Goal: Contribute content

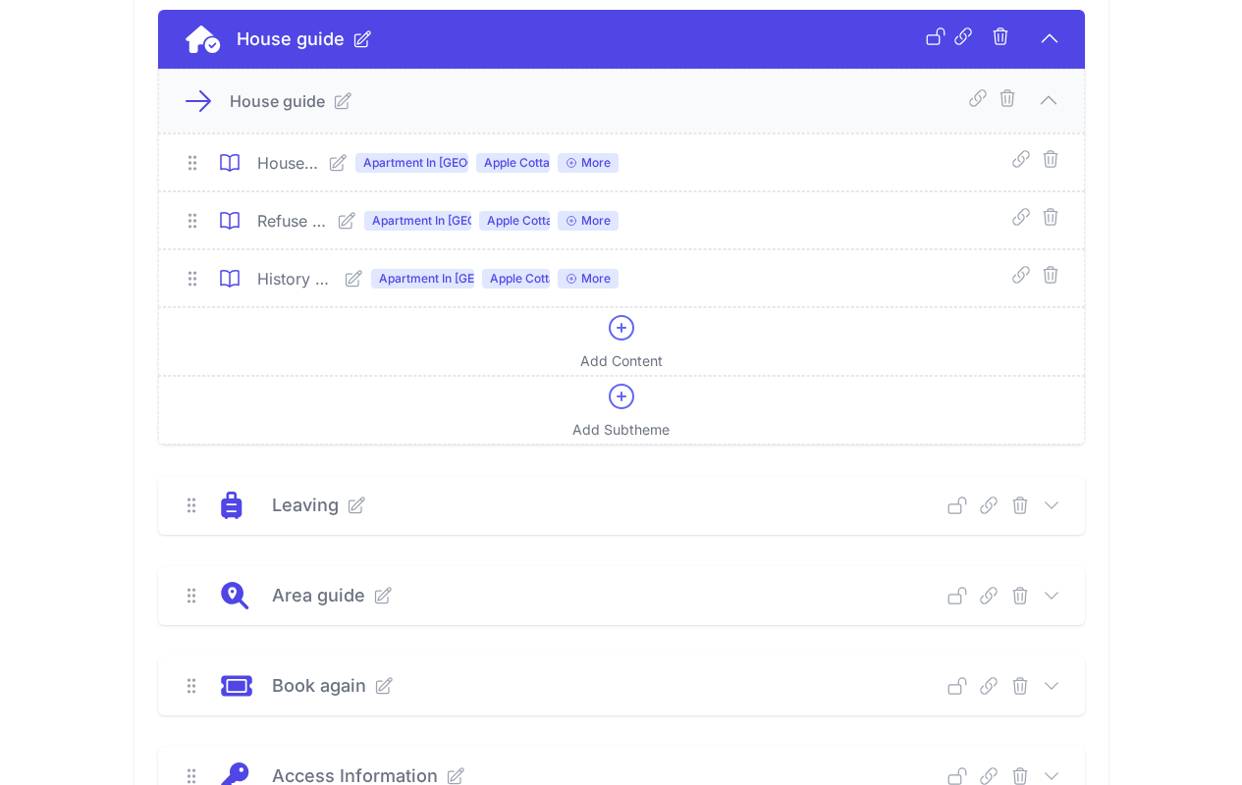
scroll to position [733, 0]
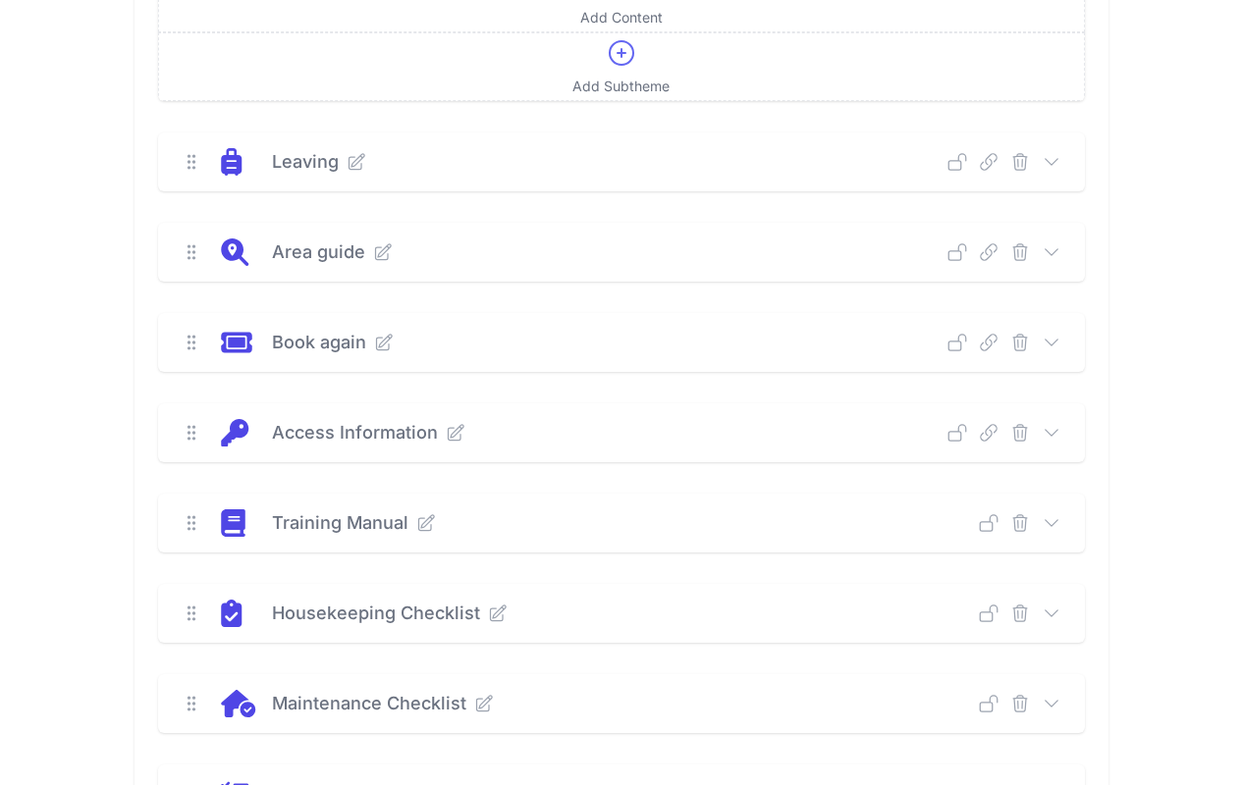
click at [1048, 521] on icon at bounding box center [1051, 523] width 20 height 20
click at [1052, 522] on icon at bounding box center [1051, 523] width 20 height 20
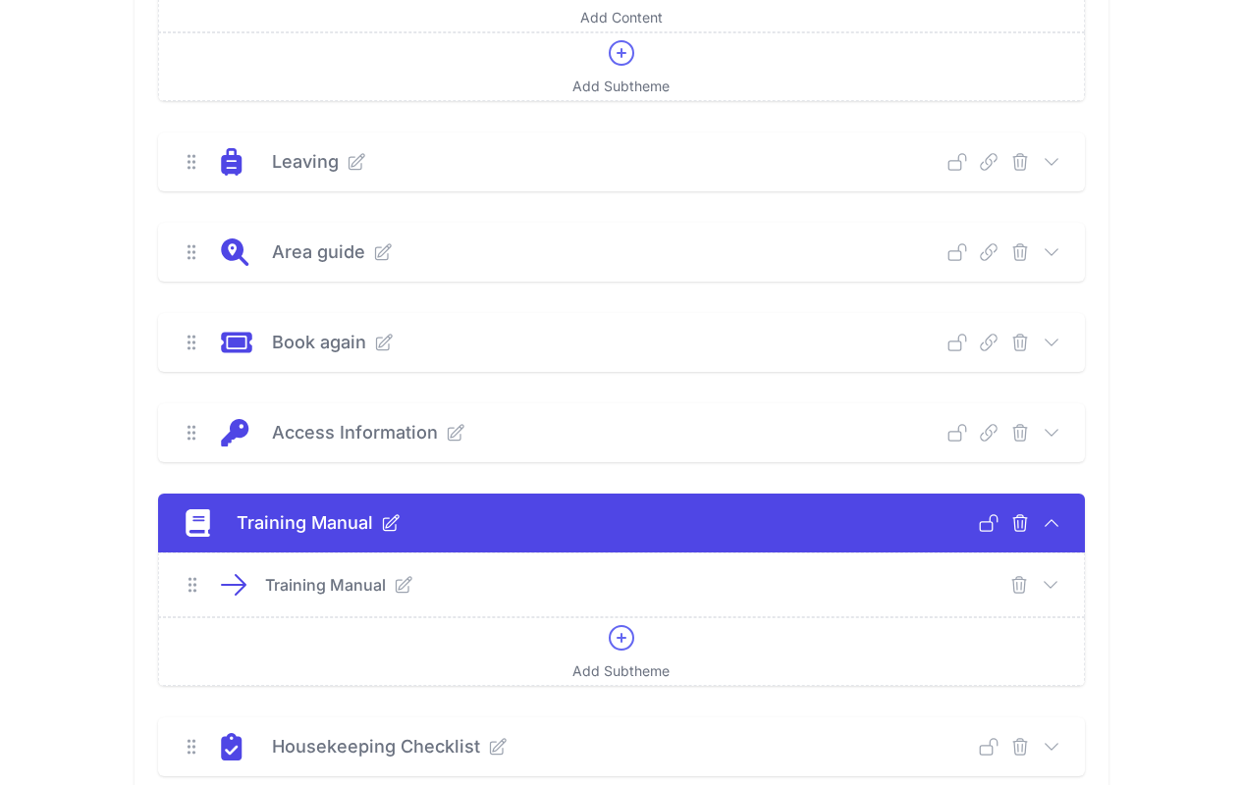
click at [1052, 584] on icon at bounding box center [1050, 585] width 20 height 20
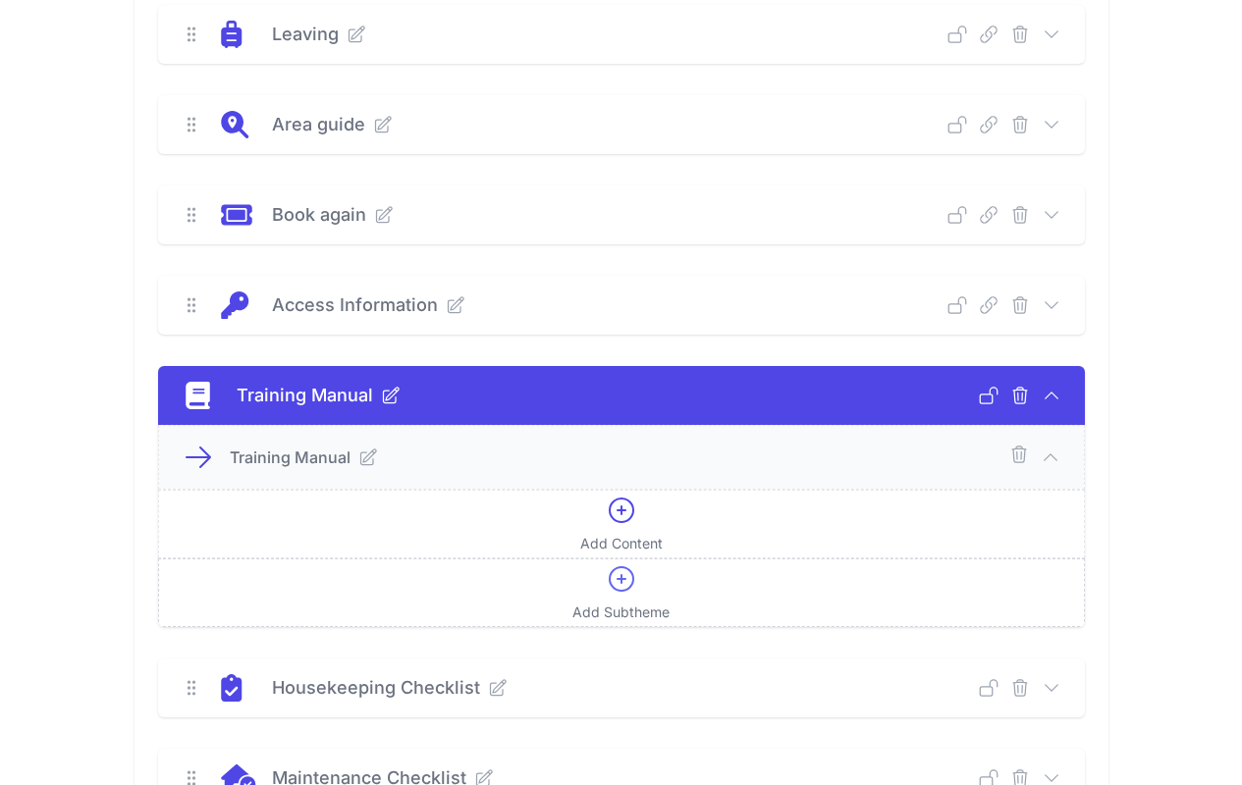
scroll to position [869, 0]
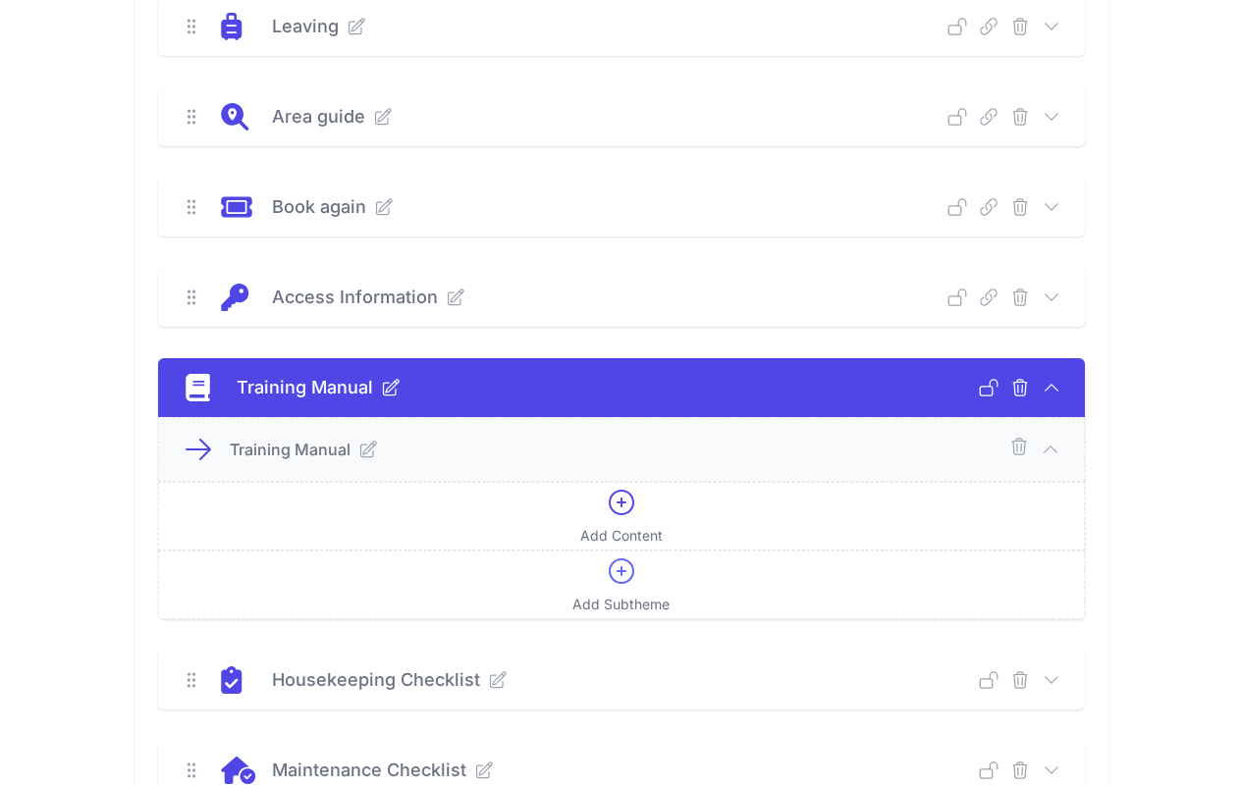
click at [369, 450] on icon at bounding box center [368, 450] width 16 height 16
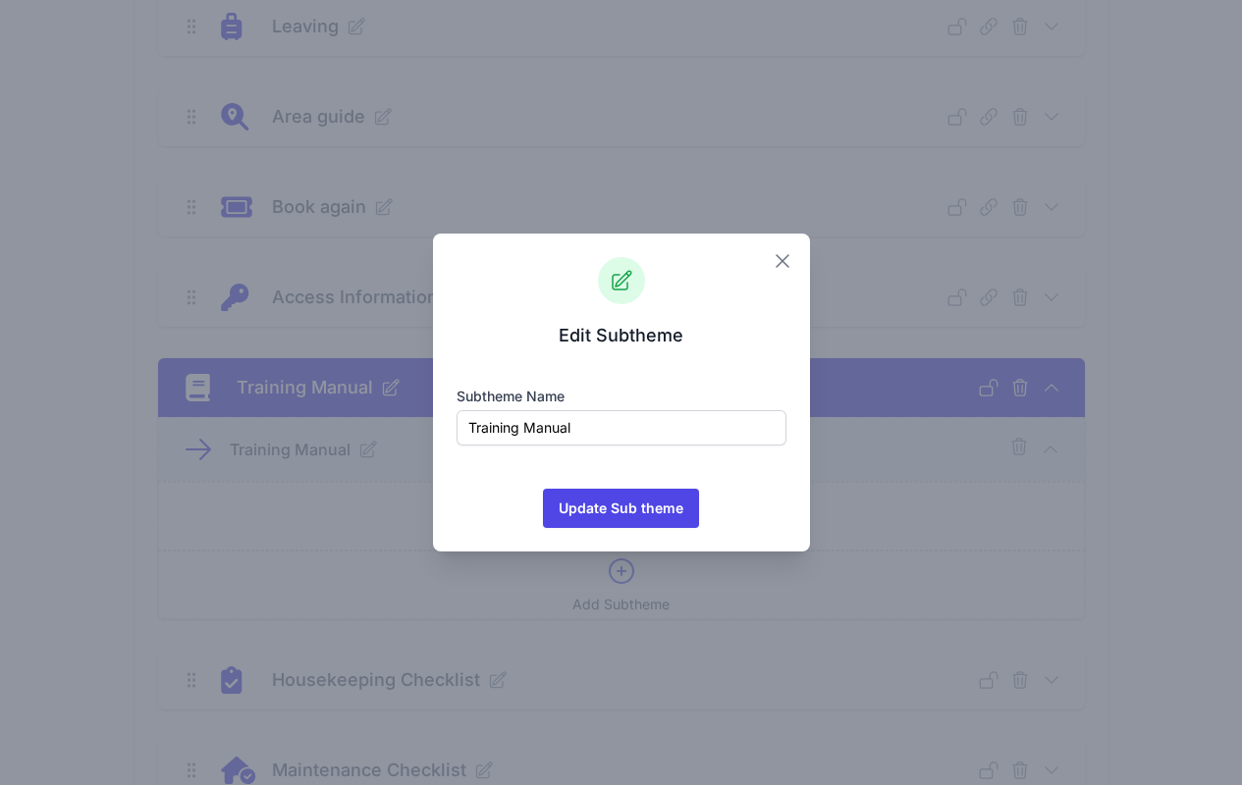
click at [783, 260] on icon "button" at bounding box center [783, 261] width 24 height 24
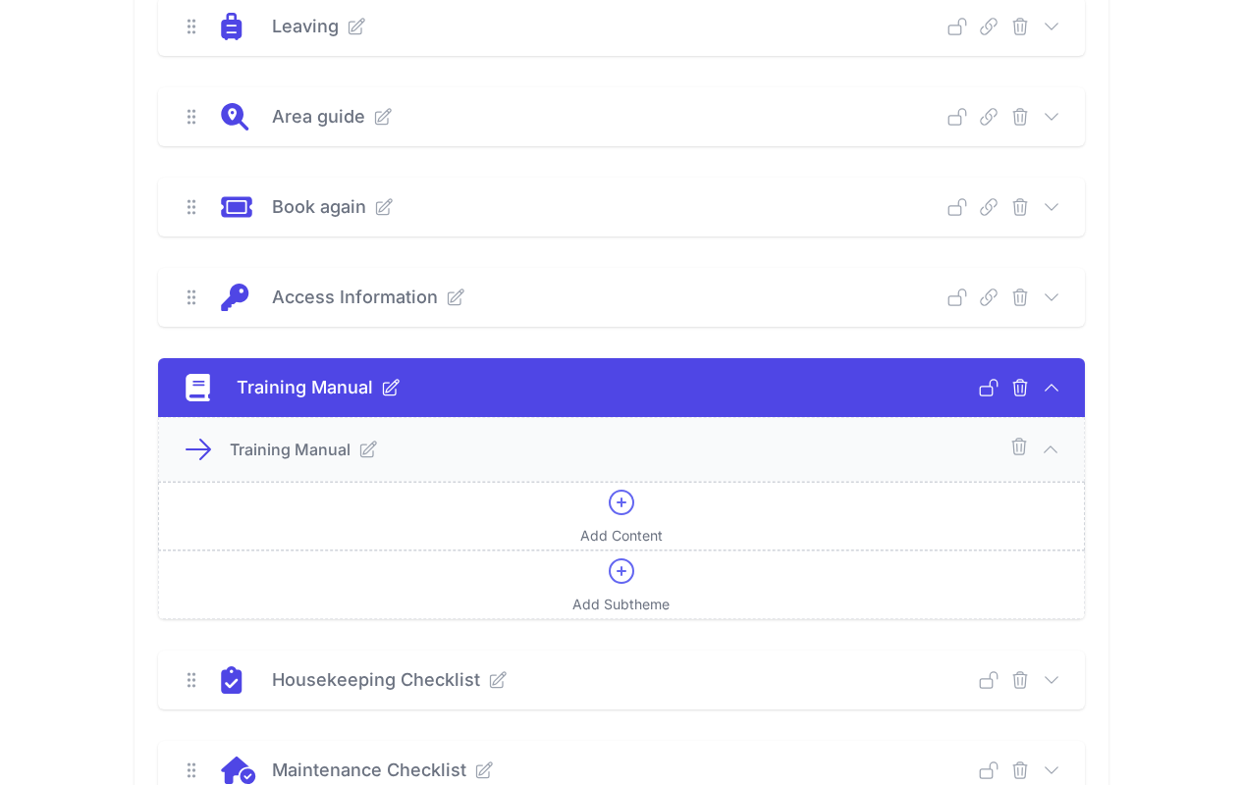
click at [615, 501] on icon at bounding box center [621, 502] width 31 height 31
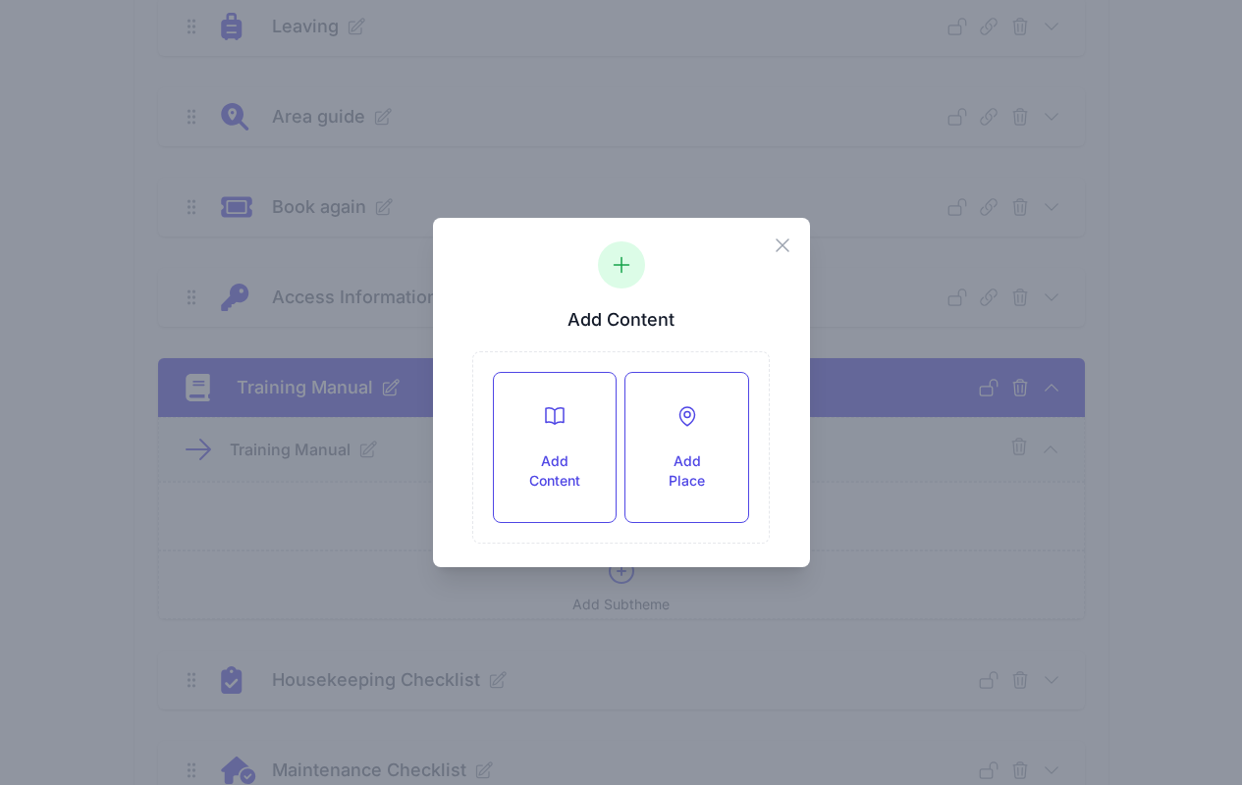
click at [683, 98] on div "Close Add Content Add Content Add Place" at bounding box center [621, 392] width 1242 height 785
click at [781, 248] on icon "button" at bounding box center [783, 246] width 24 height 24
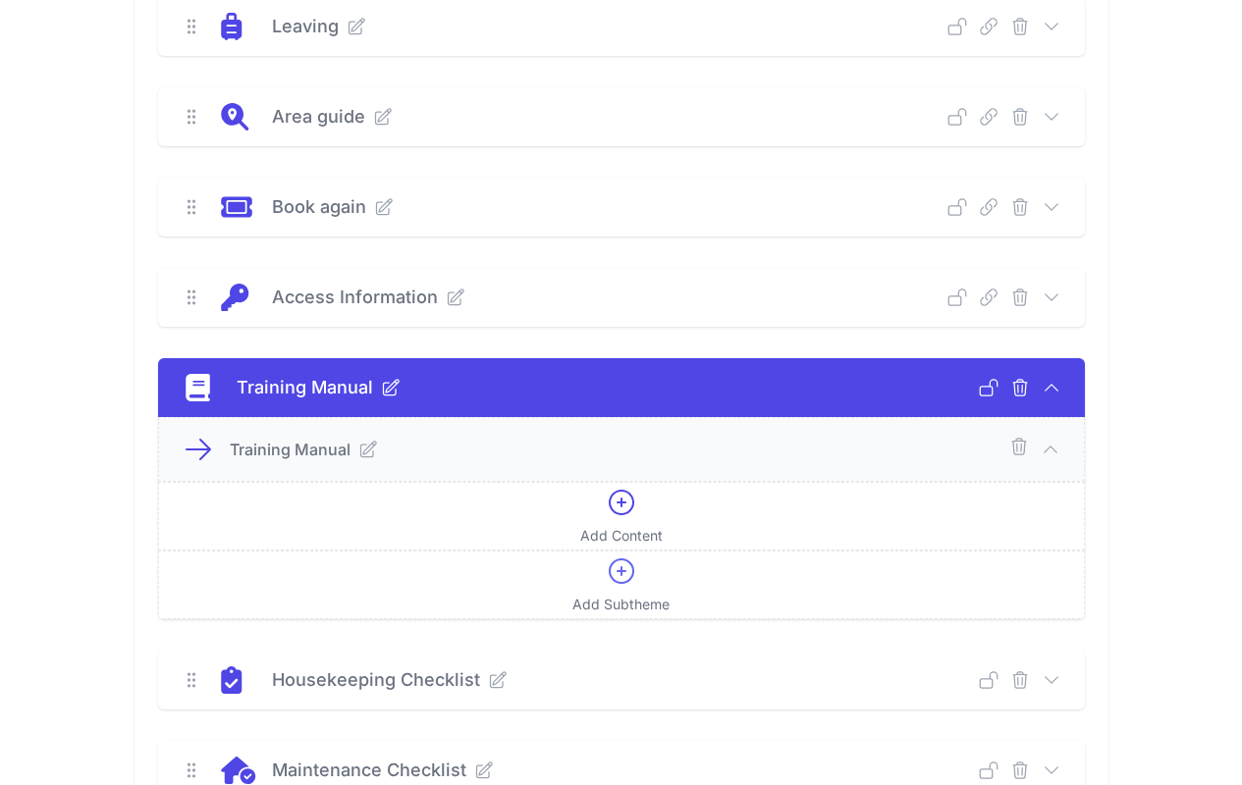
click at [1056, 295] on icon at bounding box center [1050, 296] width 13 height 6
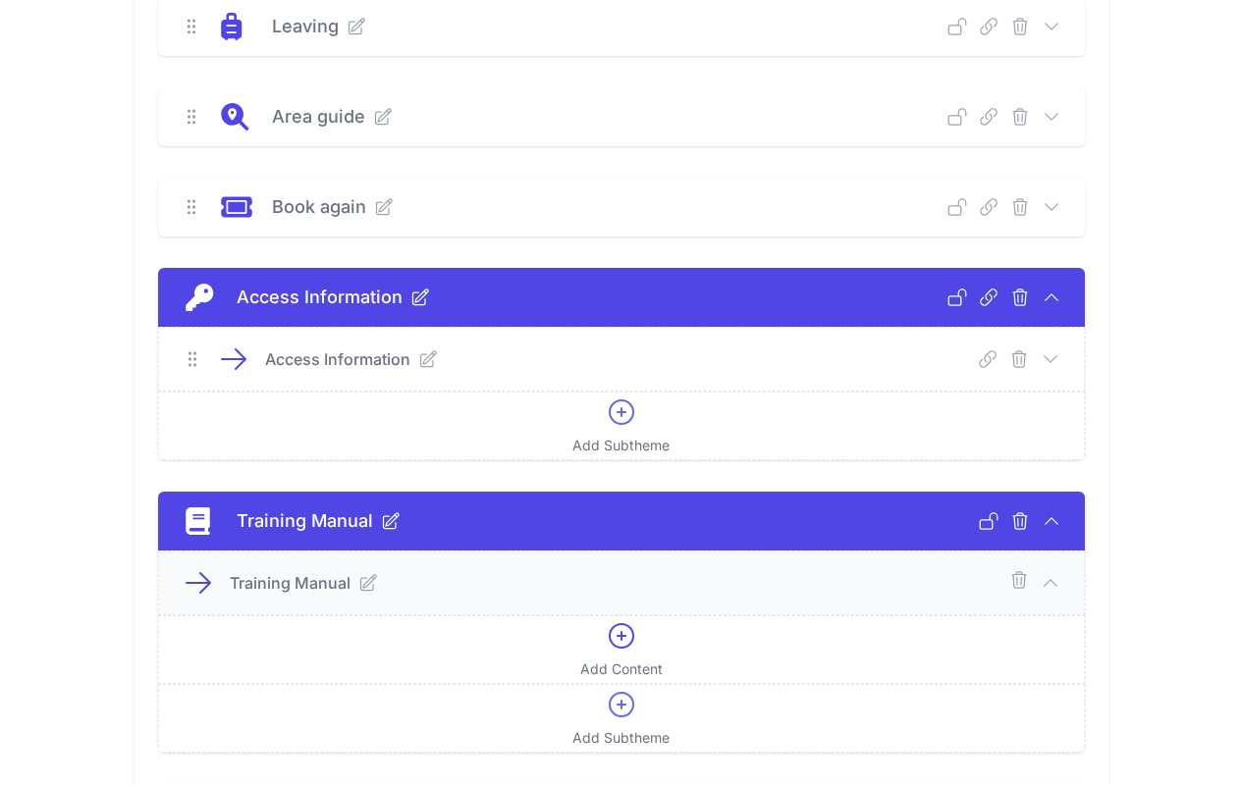
click at [418, 359] on icon at bounding box center [428, 359] width 20 height 20
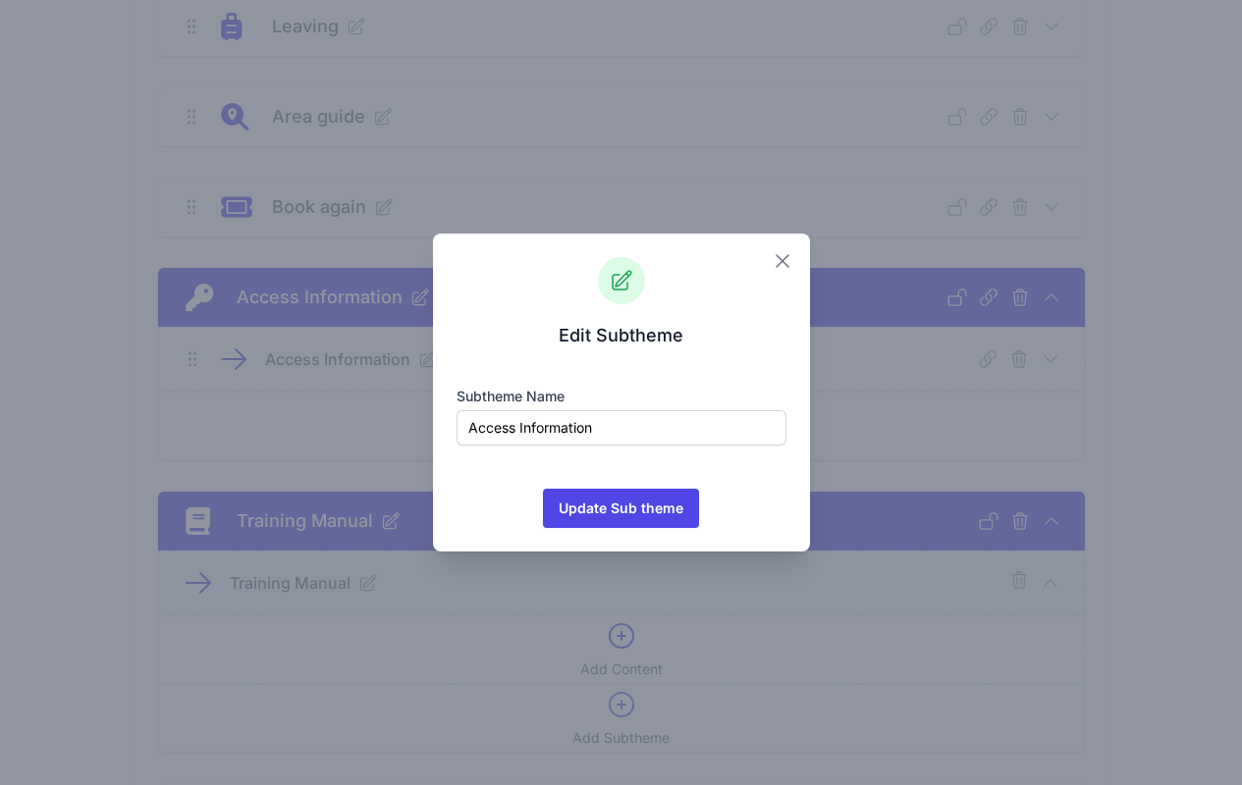
click at [785, 259] on icon "button" at bounding box center [783, 261] width 24 height 24
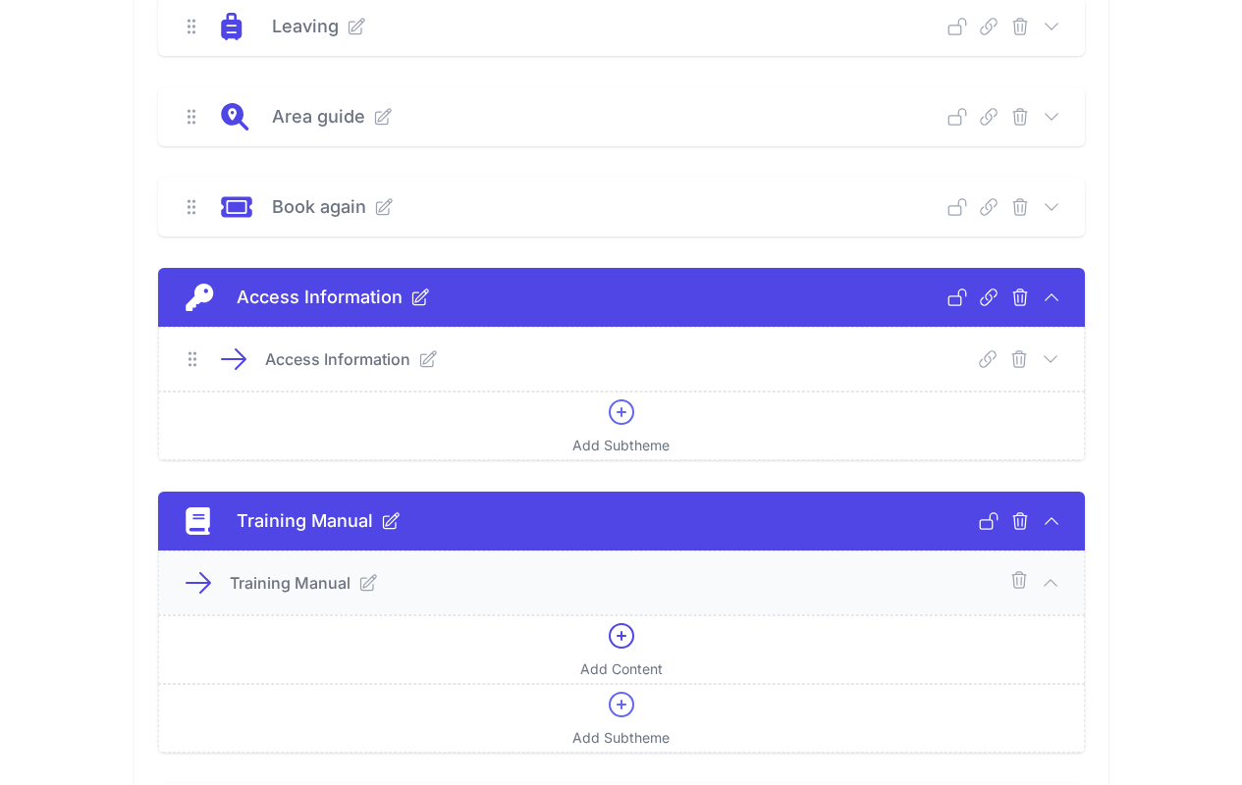
click at [1051, 353] on icon at bounding box center [1050, 359] width 20 height 20
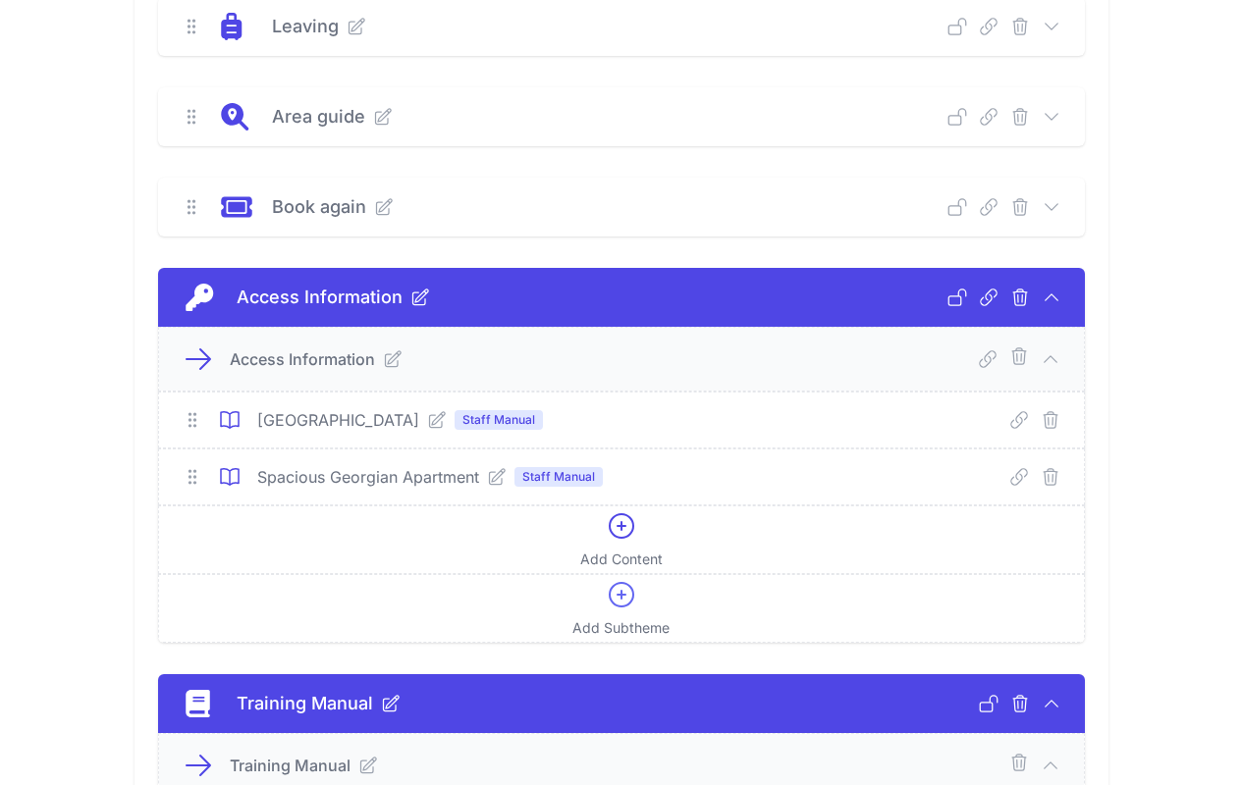
click at [427, 420] on icon at bounding box center [437, 420] width 20 height 20
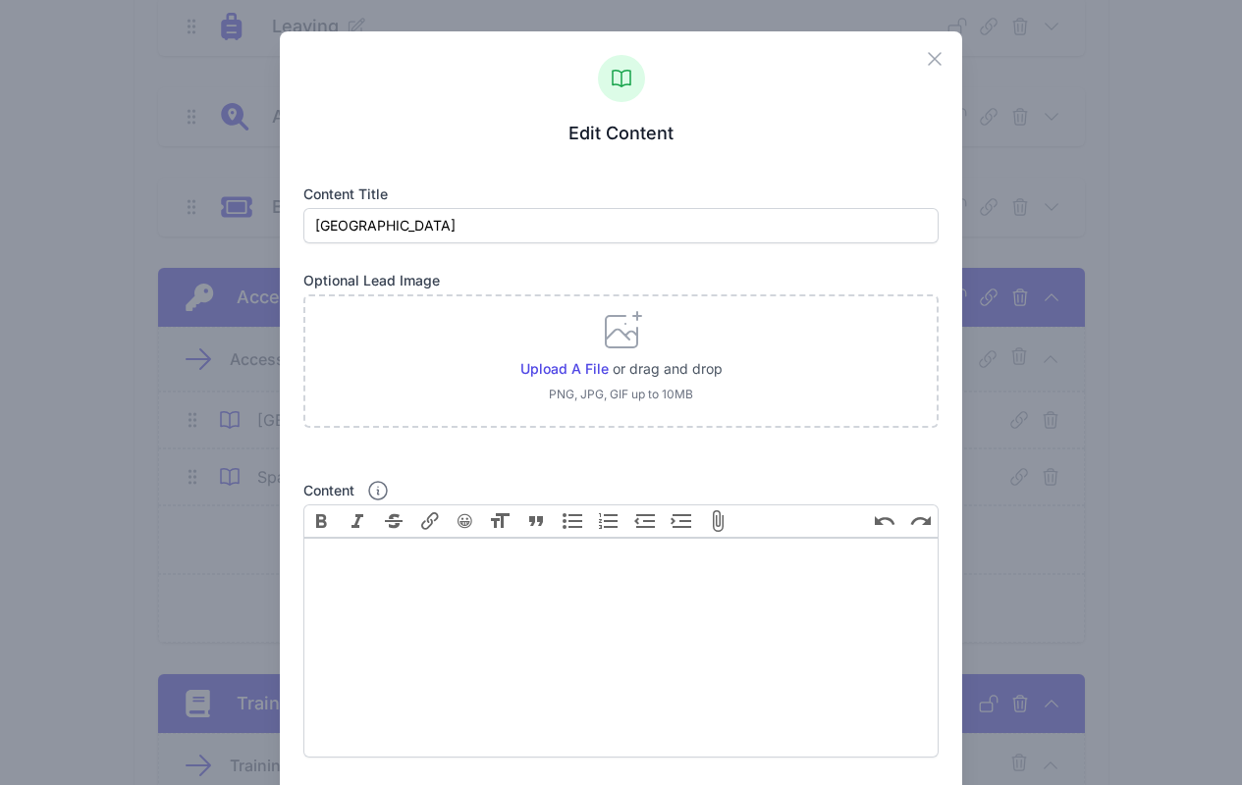
click at [477, 423] on div "Upload a file or drag and drop PNG, JPG, GIF up to 10MB" at bounding box center [621, 360] width 636 height 133
click at [917, 50] on div "Close Edit Content Content title Georgian Manor Optional Lead Image Upload a fi…" at bounding box center [621, 728] width 683 height 1394
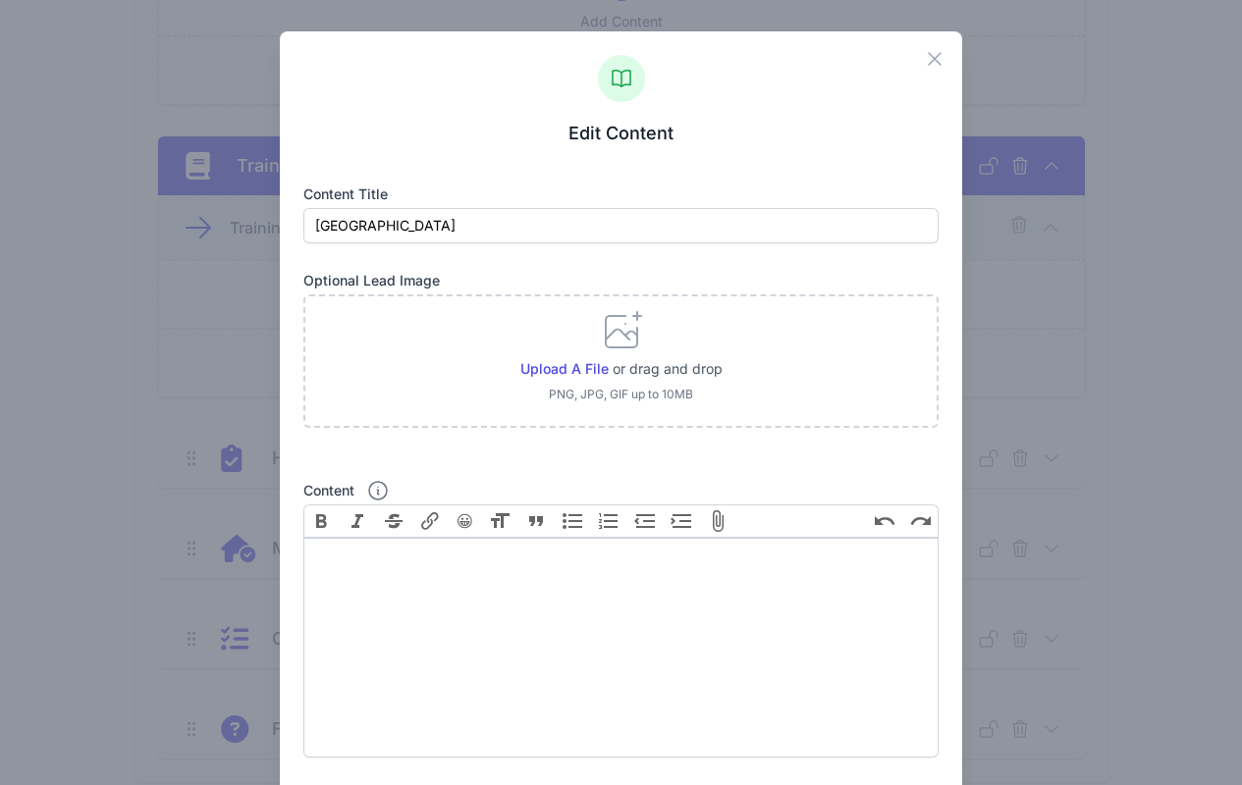
scroll to position [687, 0]
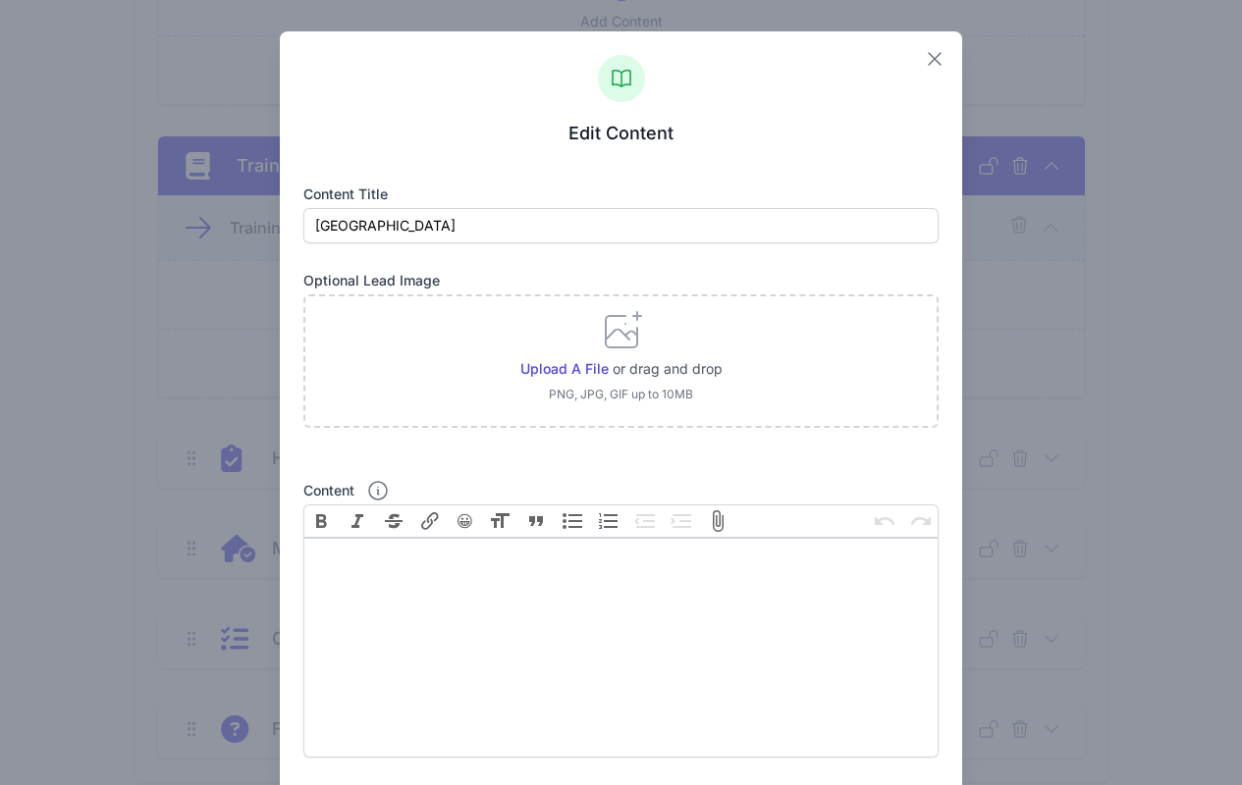
click at [929, 59] on icon "button" at bounding box center [935, 59] width 12 height 12
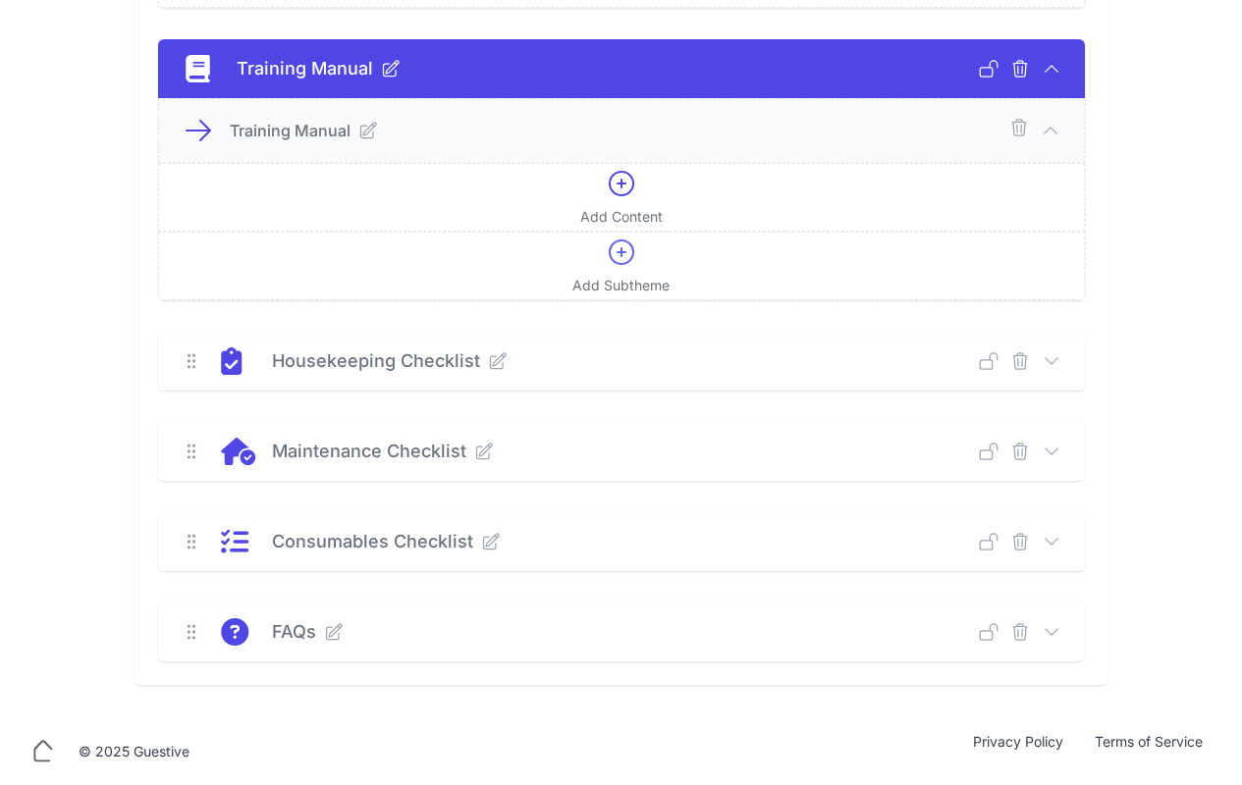
scroll to position [946, 0]
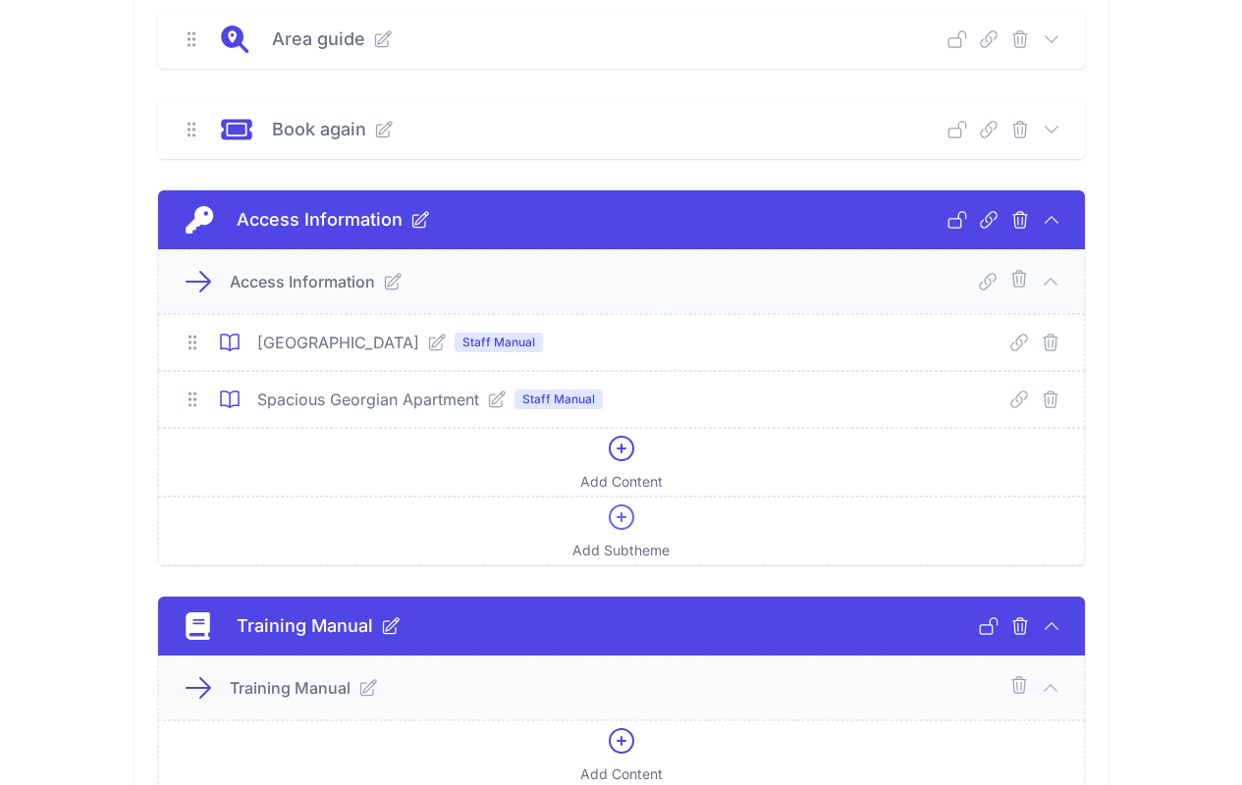
click at [492, 398] on icon at bounding box center [497, 400] width 20 height 20
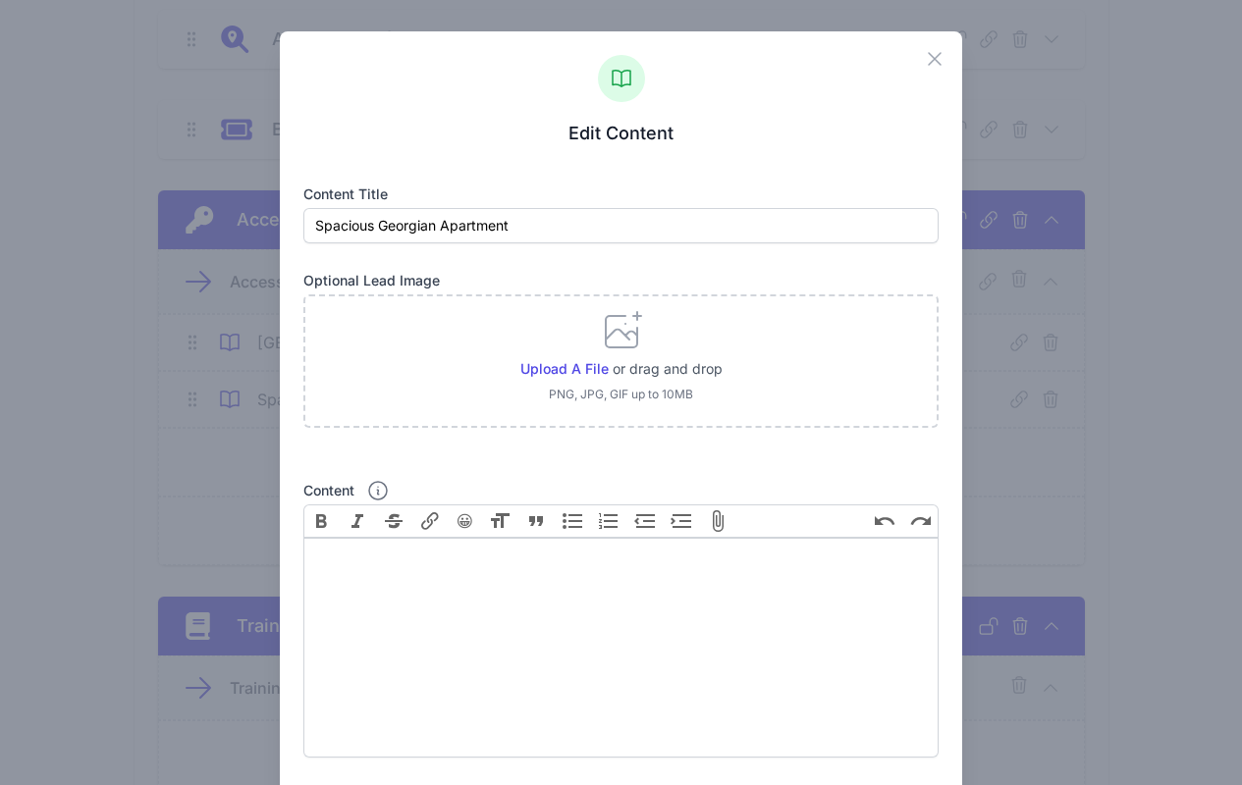
scroll to position [380, 0]
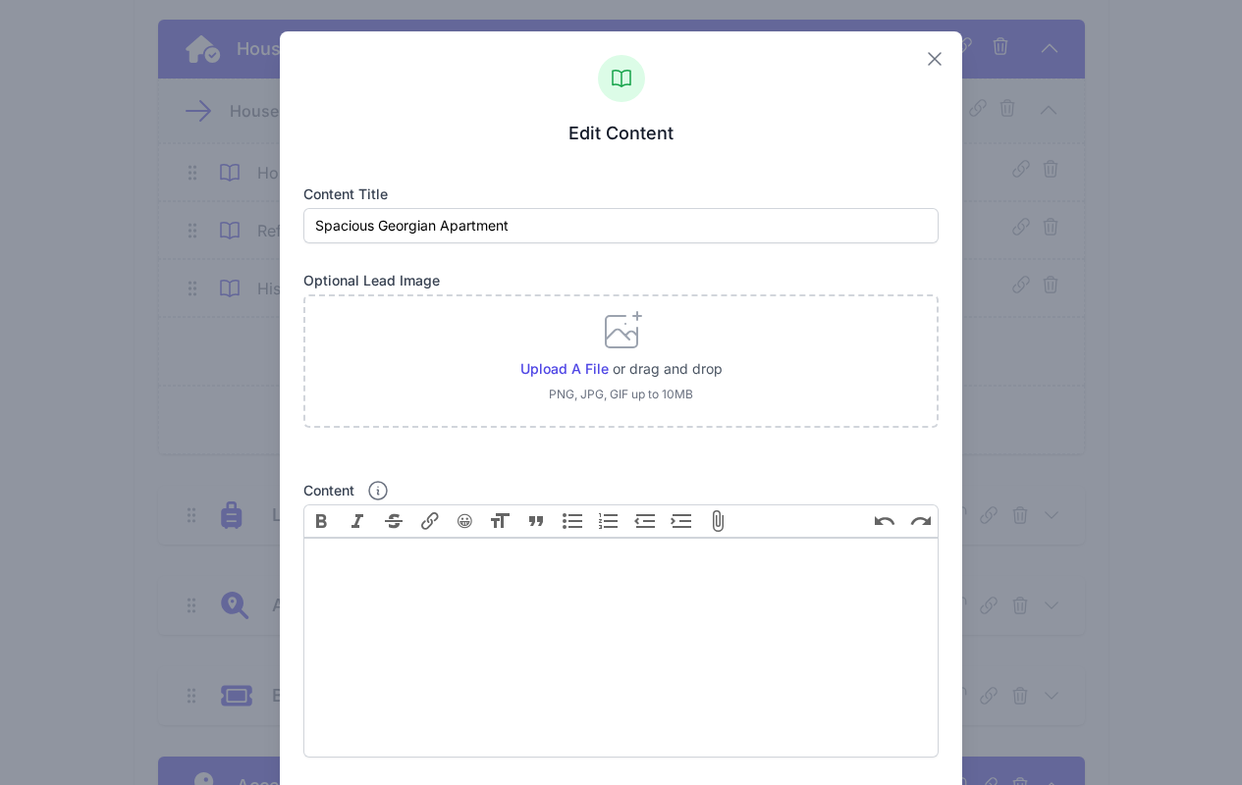
click at [924, 63] on icon "button" at bounding box center [935, 59] width 24 height 24
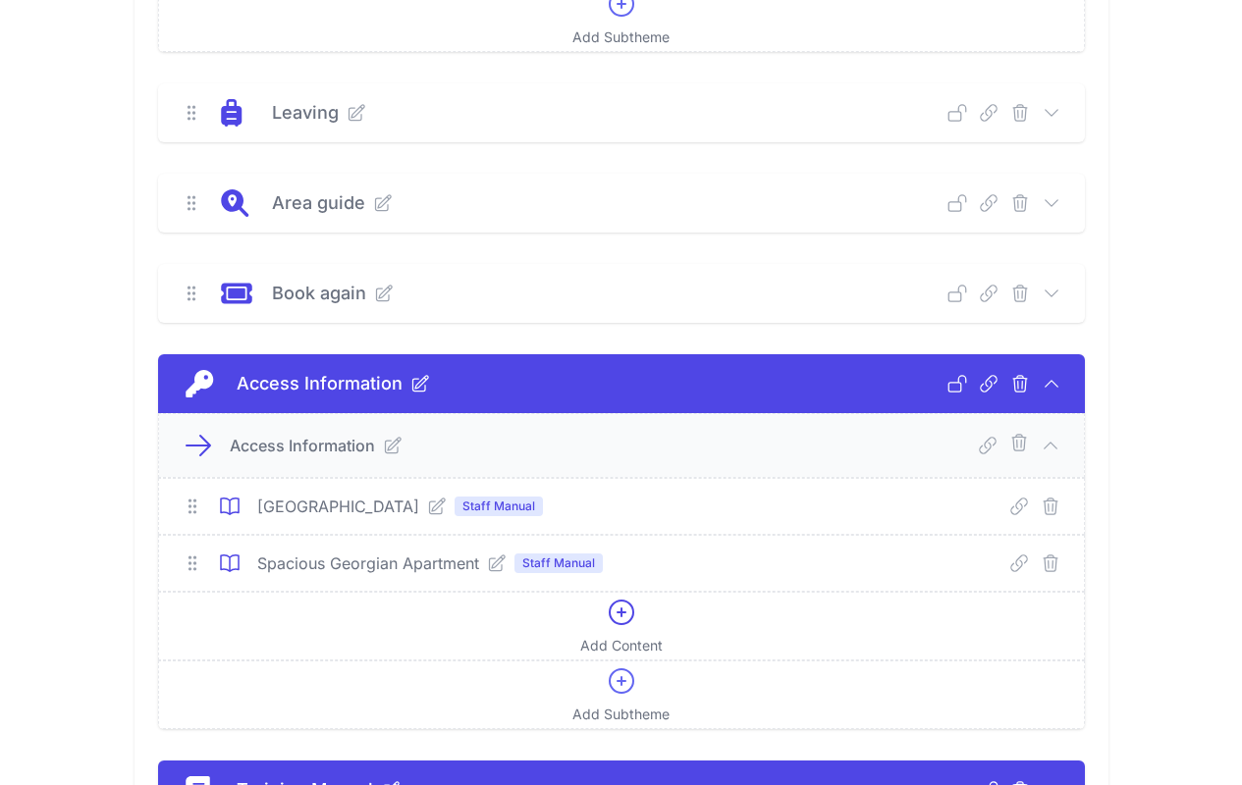
scroll to position [810, 0]
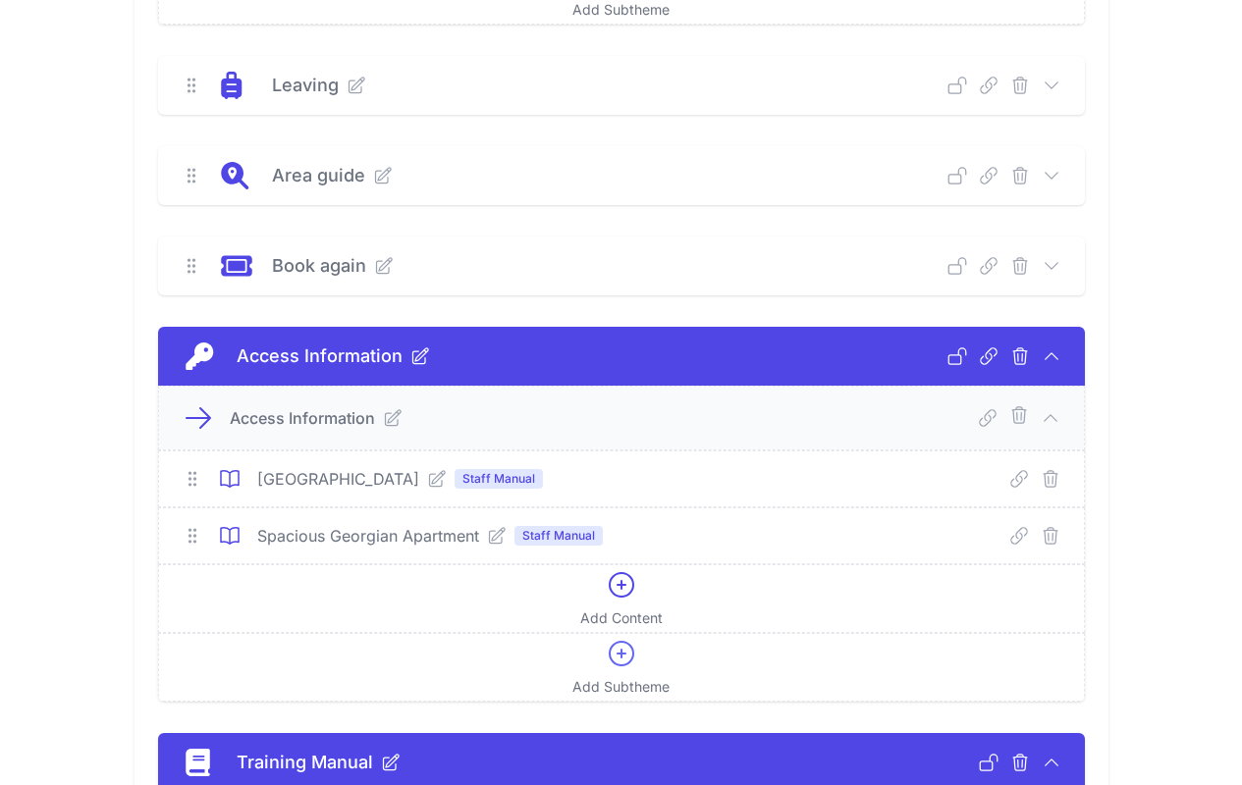
click at [1057, 262] on icon at bounding box center [1050, 265] width 13 height 6
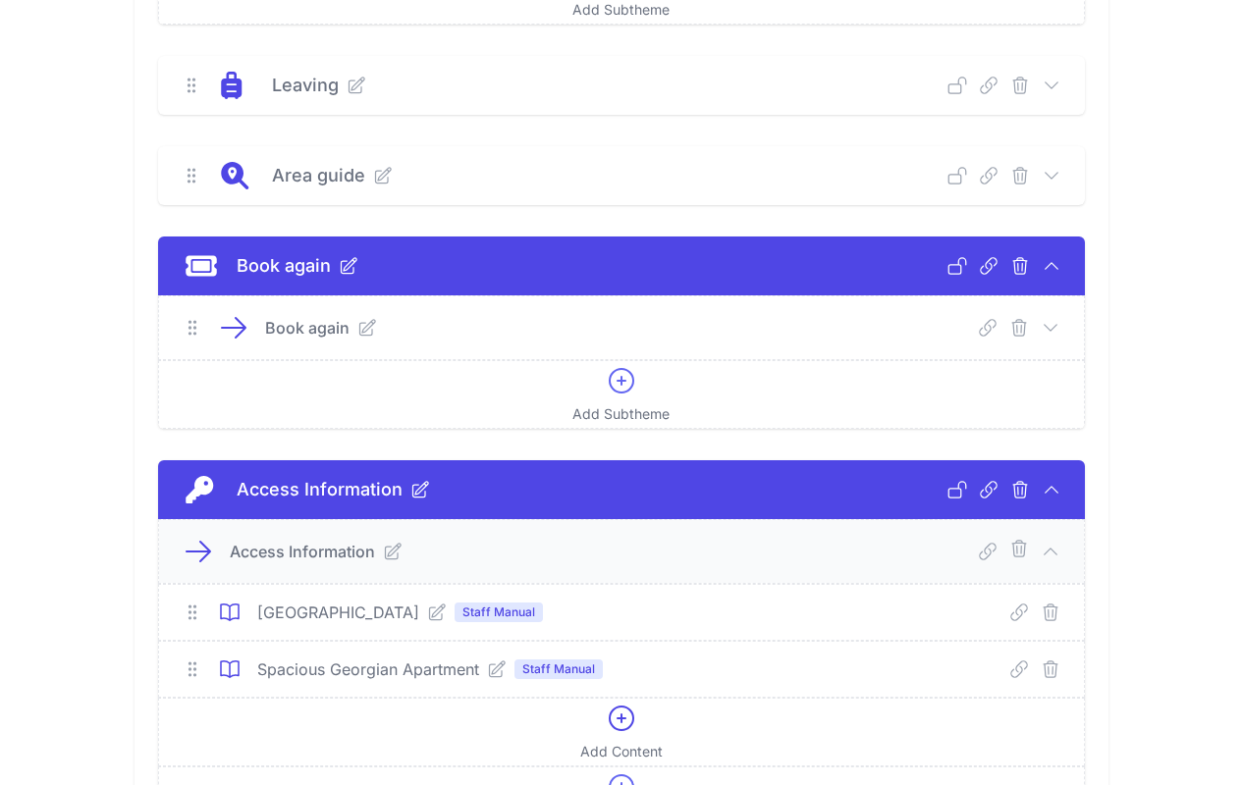
click at [1050, 326] on icon at bounding box center [1050, 328] width 20 height 20
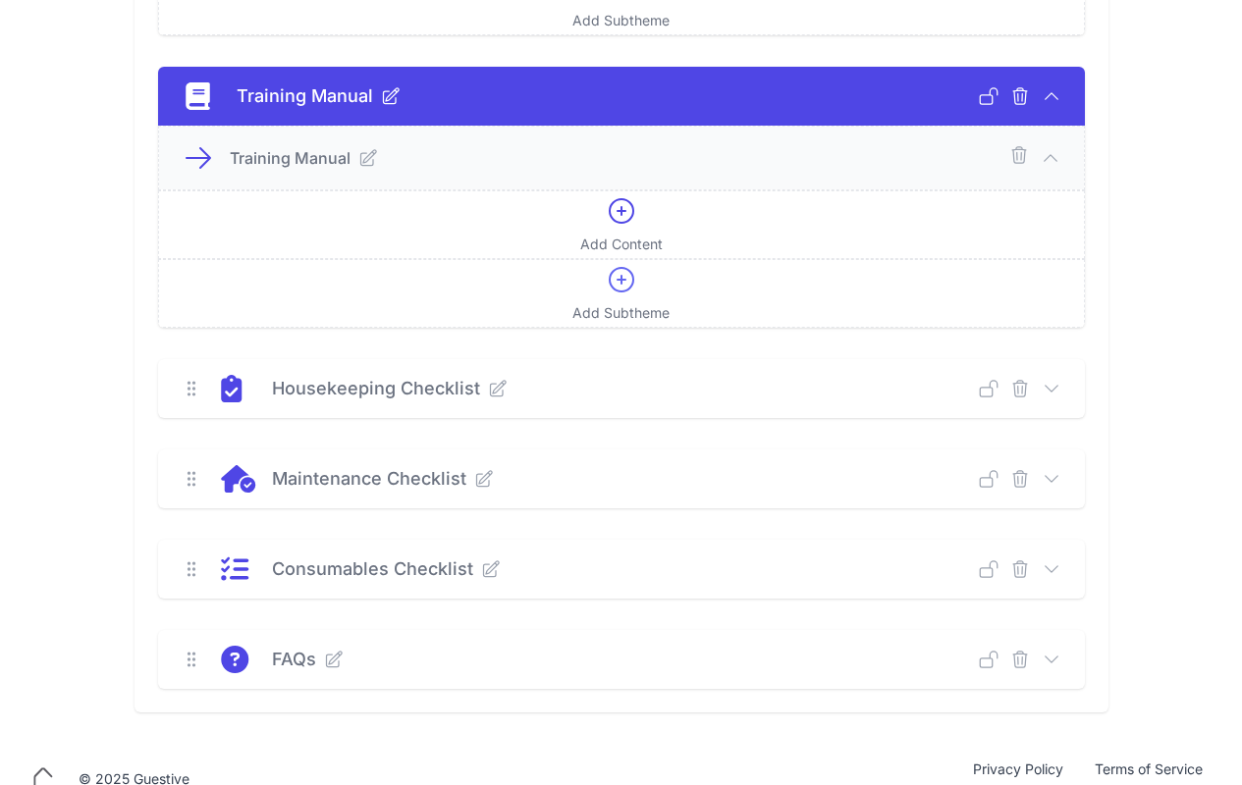
scroll to position [1696, 0]
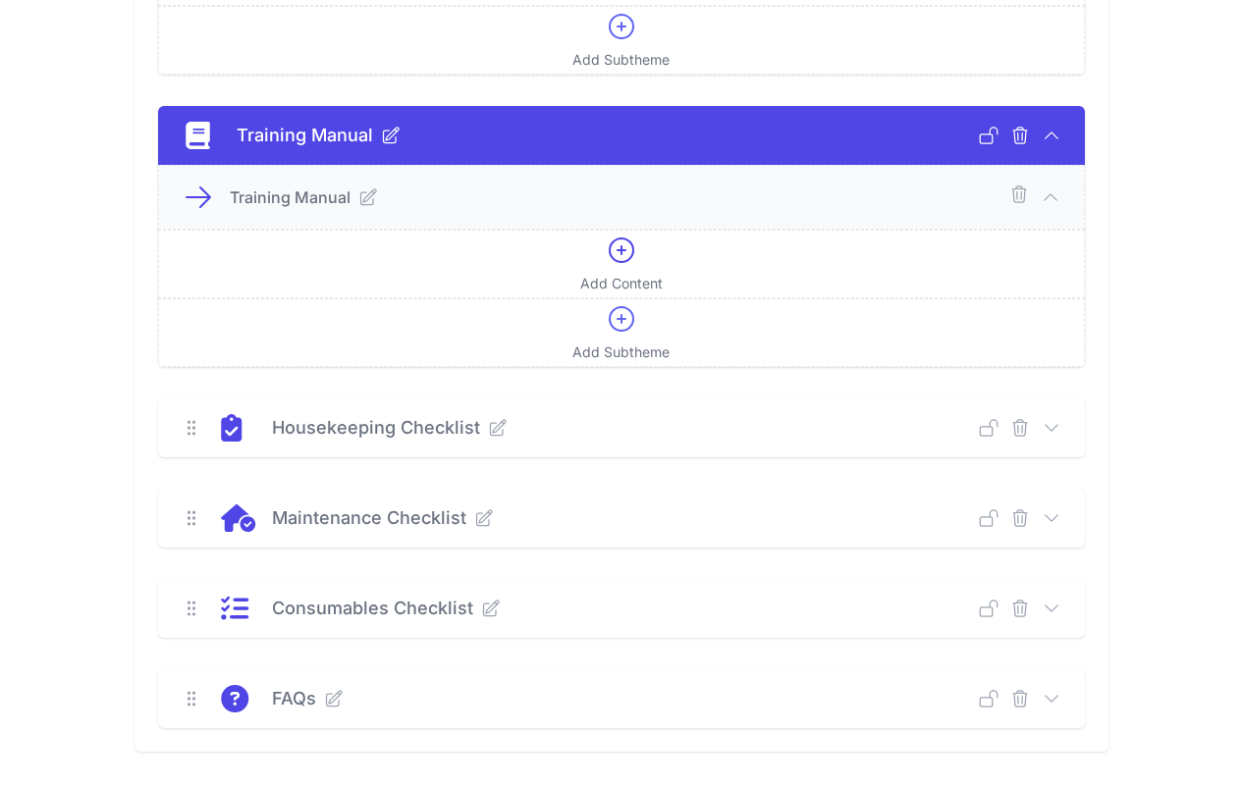
click at [365, 202] on icon at bounding box center [368, 197] width 20 height 20
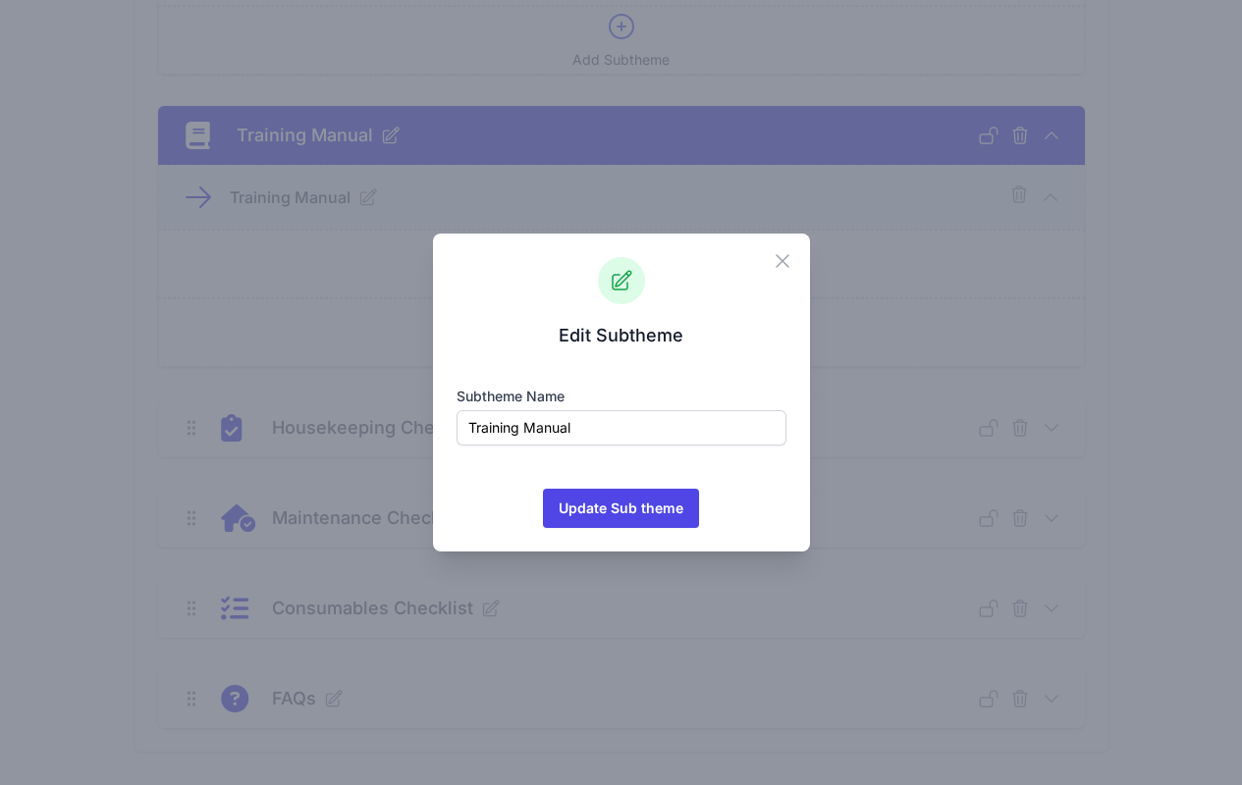
scroll to position [1148, 0]
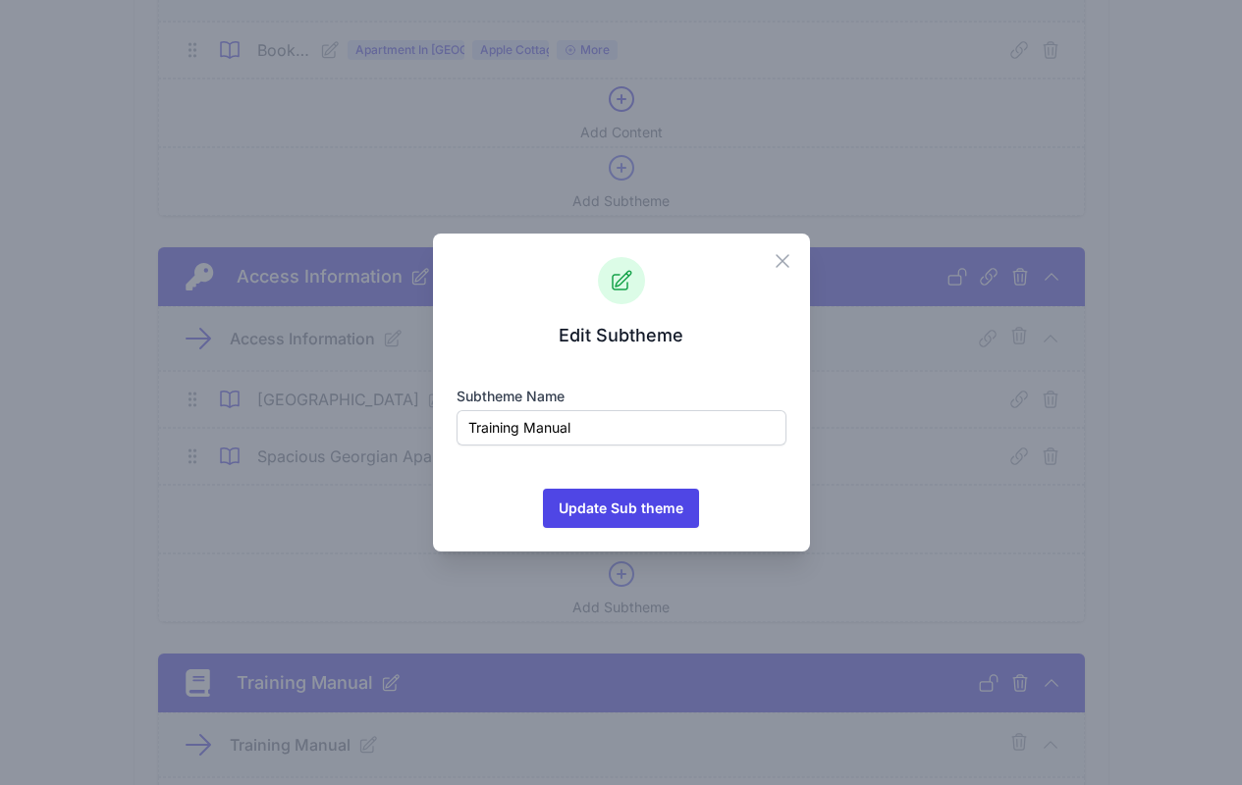
click at [779, 261] on icon "button" at bounding box center [783, 261] width 24 height 24
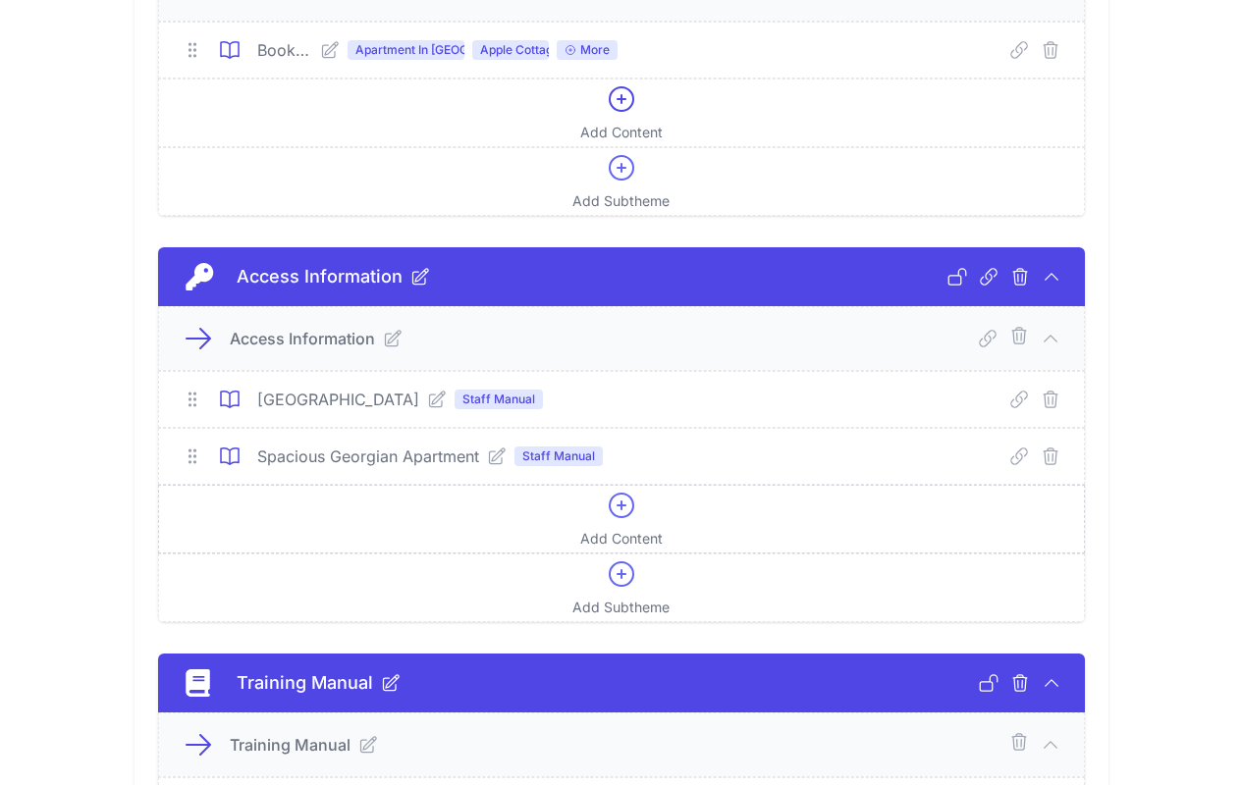
scroll to position [1008, 0]
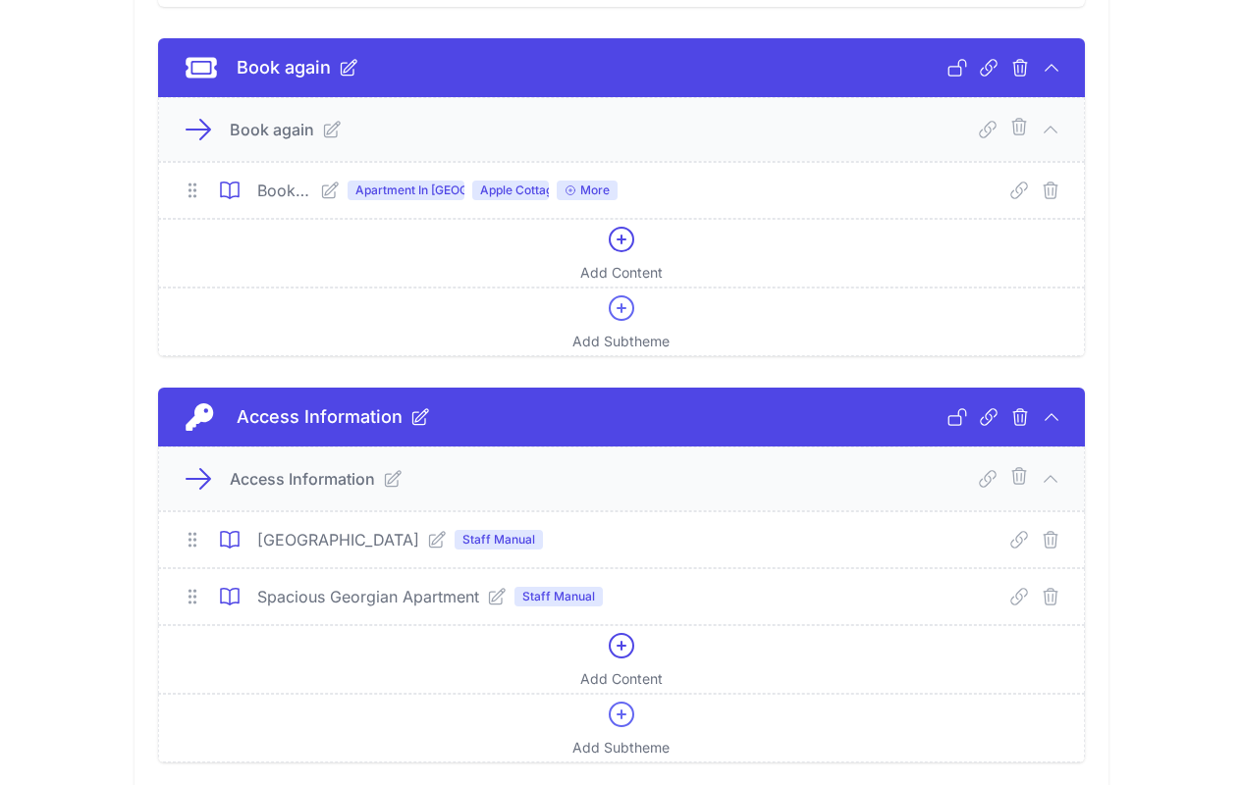
click at [429, 543] on icon at bounding box center [437, 540] width 16 height 16
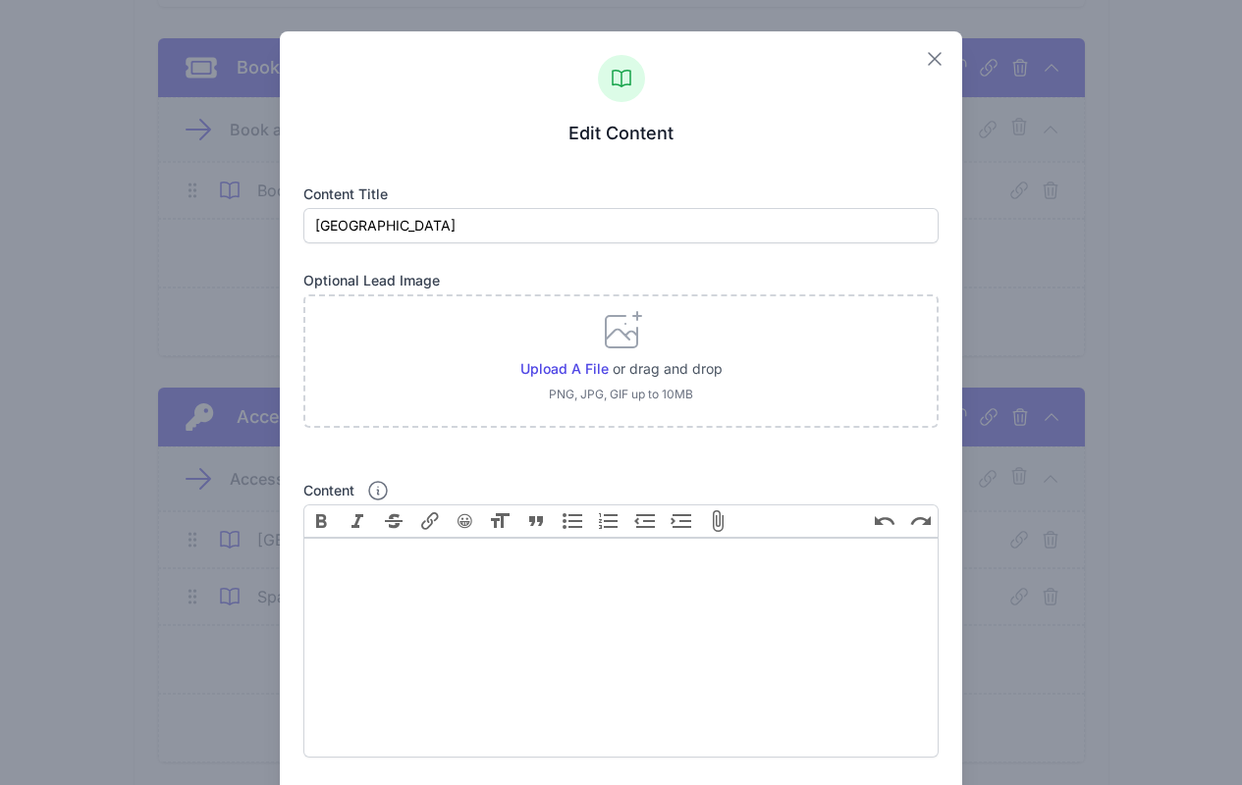
click at [926, 60] on icon "button" at bounding box center [935, 59] width 24 height 24
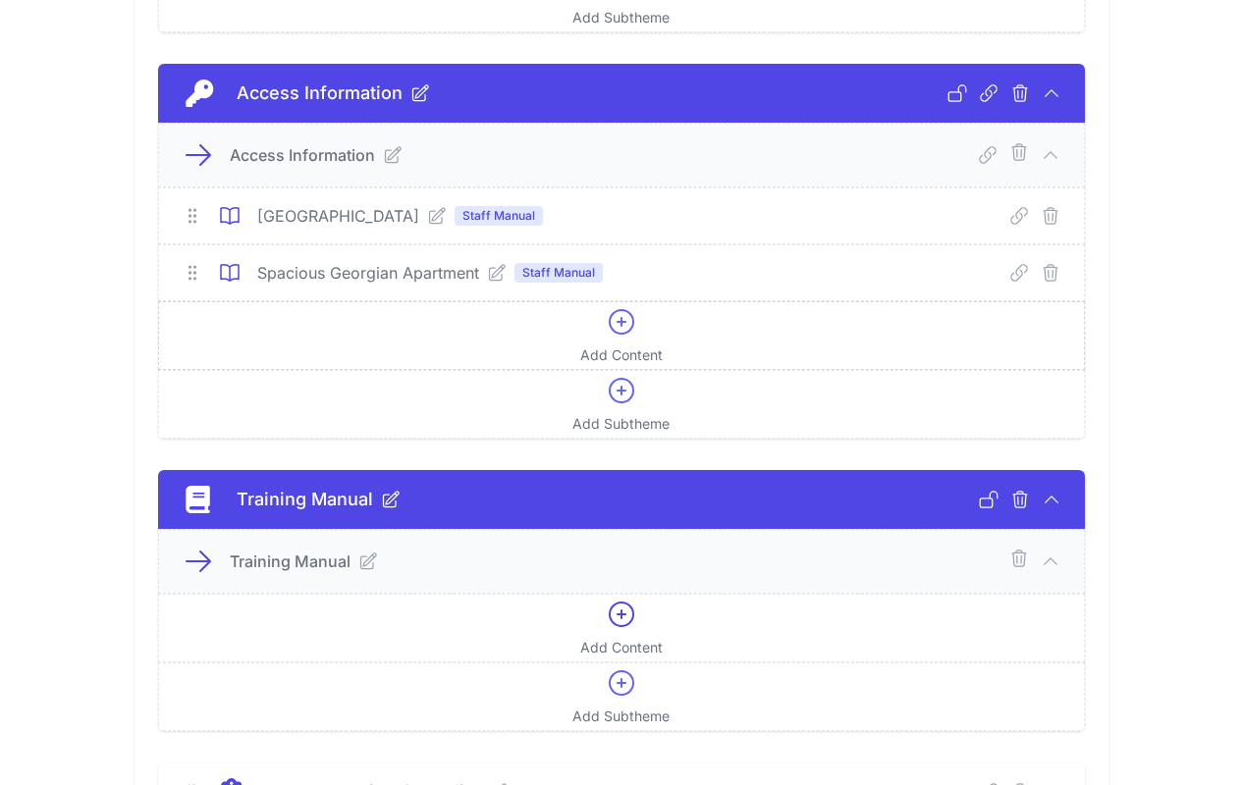
scroll to position [1491, 0]
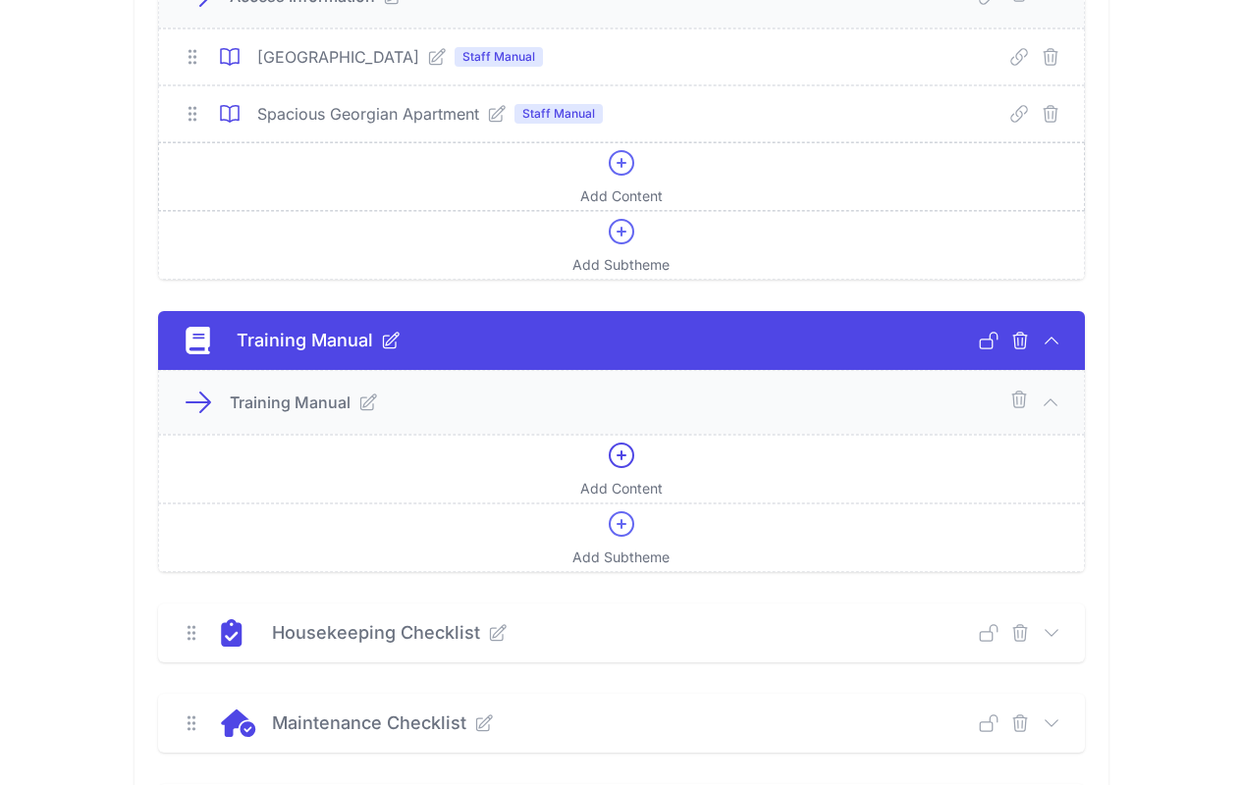
click at [624, 168] on icon at bounding box center [621, 162] width 31 height 31
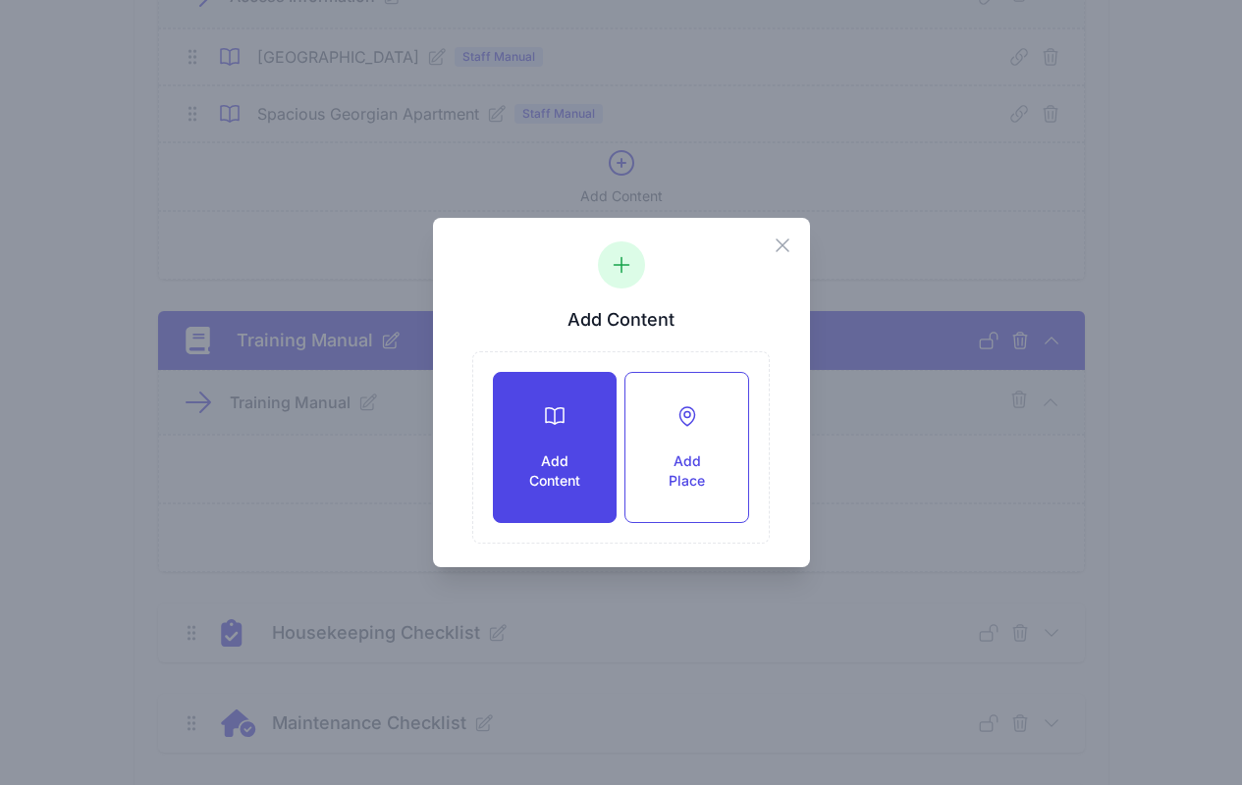
click at [573, 396] on div "Add Content" at bounding box center [555, 447] width 122 height 149
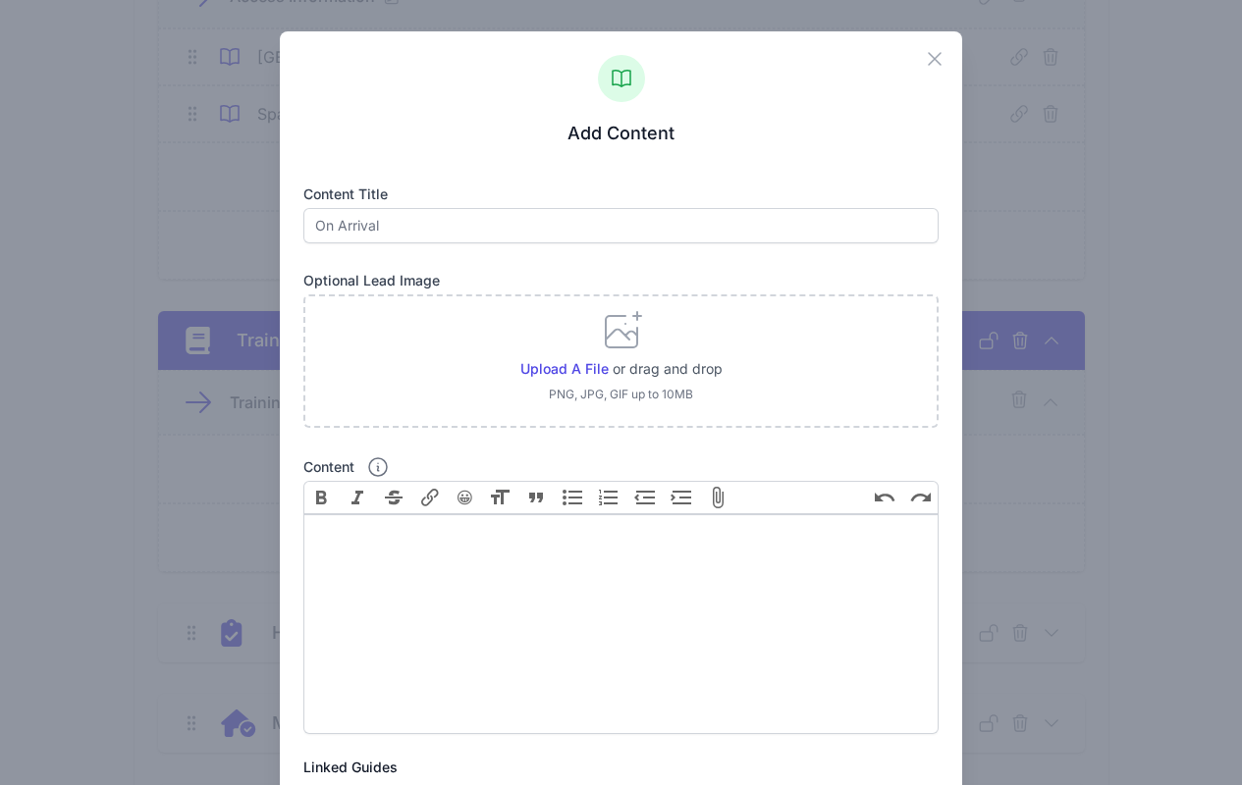
click at [777, 243] on form "Content title Optional Lead Image Upload a file or drag and drop PNG, JPG, GIF …" at bounding box center [621, 737] width 636 height 1105
click at [919, 53] on div "Close Add Content Content title Optional Lead Image Upload a file or drag and d…" at bounding box center [621, 672] width 683 height 1282
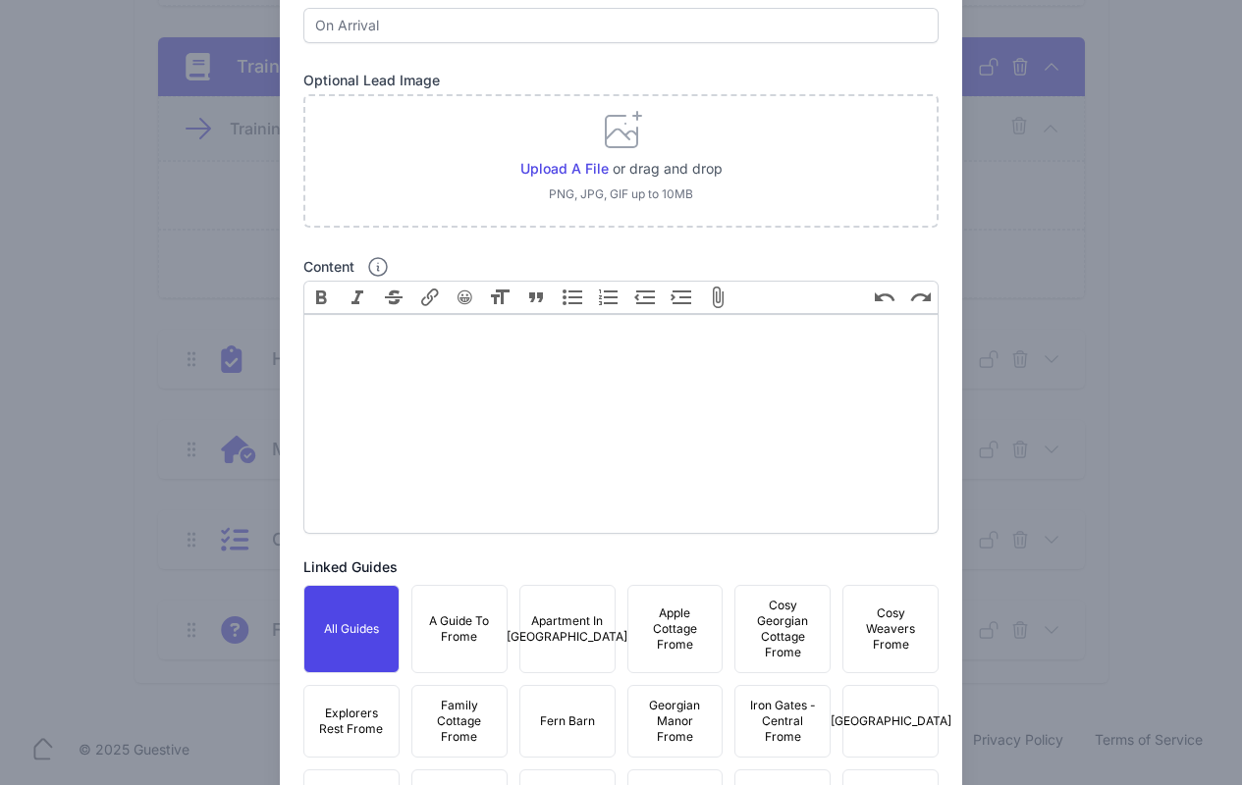
scroll to position [0, 0]
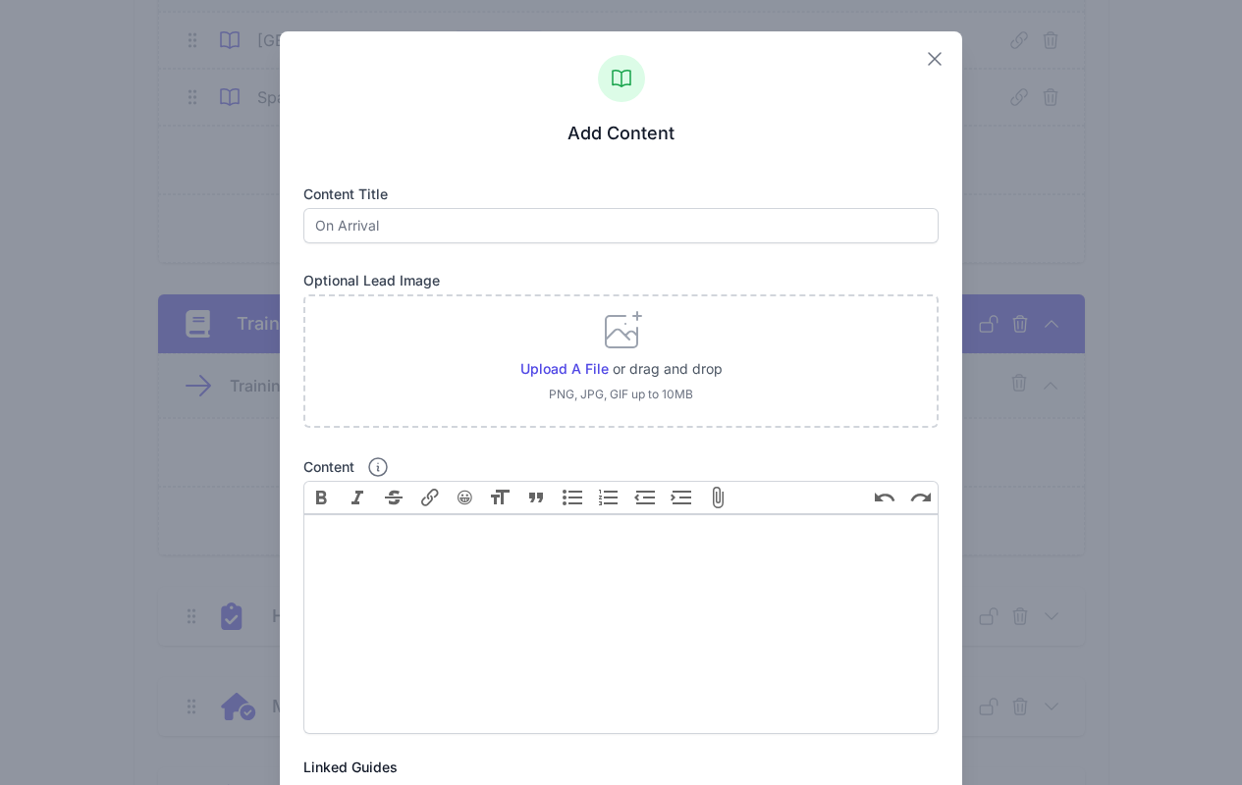
click at [924, 56] on icon "button" at bounding box center [935, 59] width 24 height 24
